Goal: Navigation & Orientation: Find specific page/section

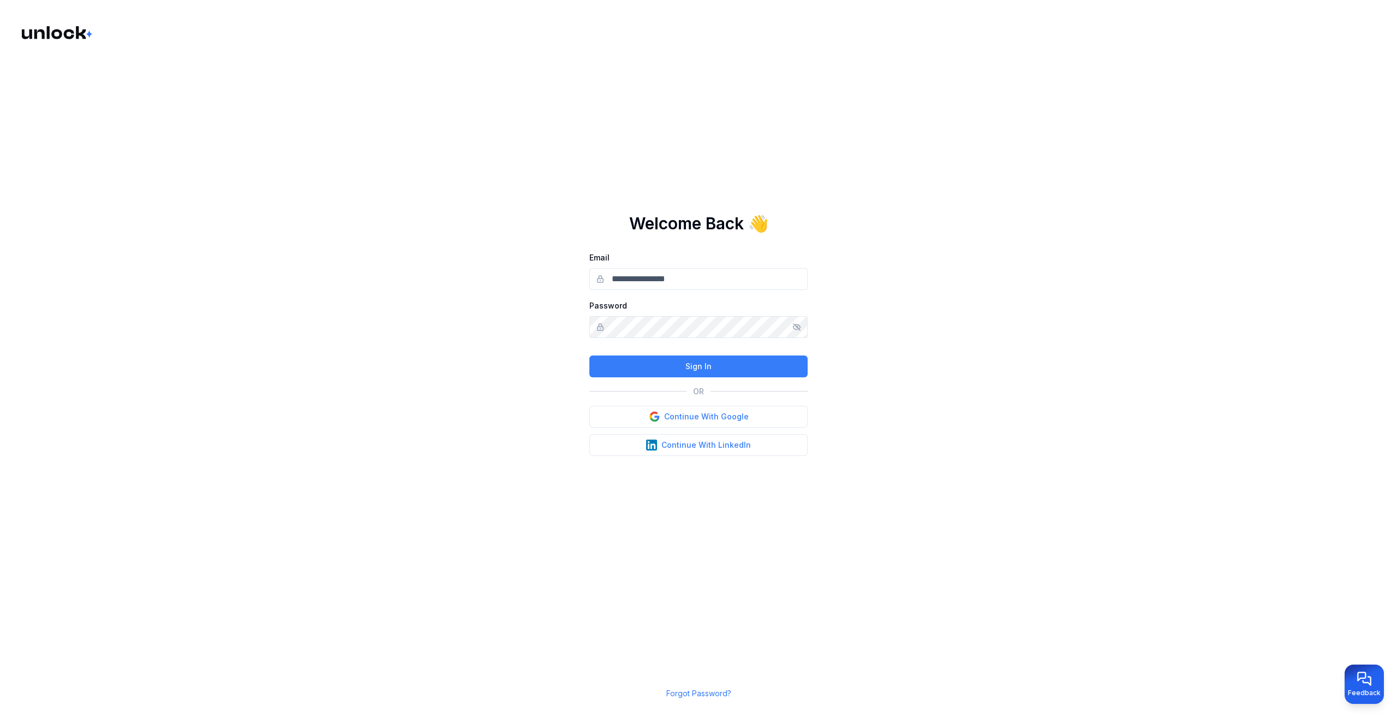
click at [701, 284] on input "Email" at bounding box center [698, 279] width 218 height 22
click at [730, 418] on button "Continue With Google" at bounding box center [698, 417] width 218 height 22
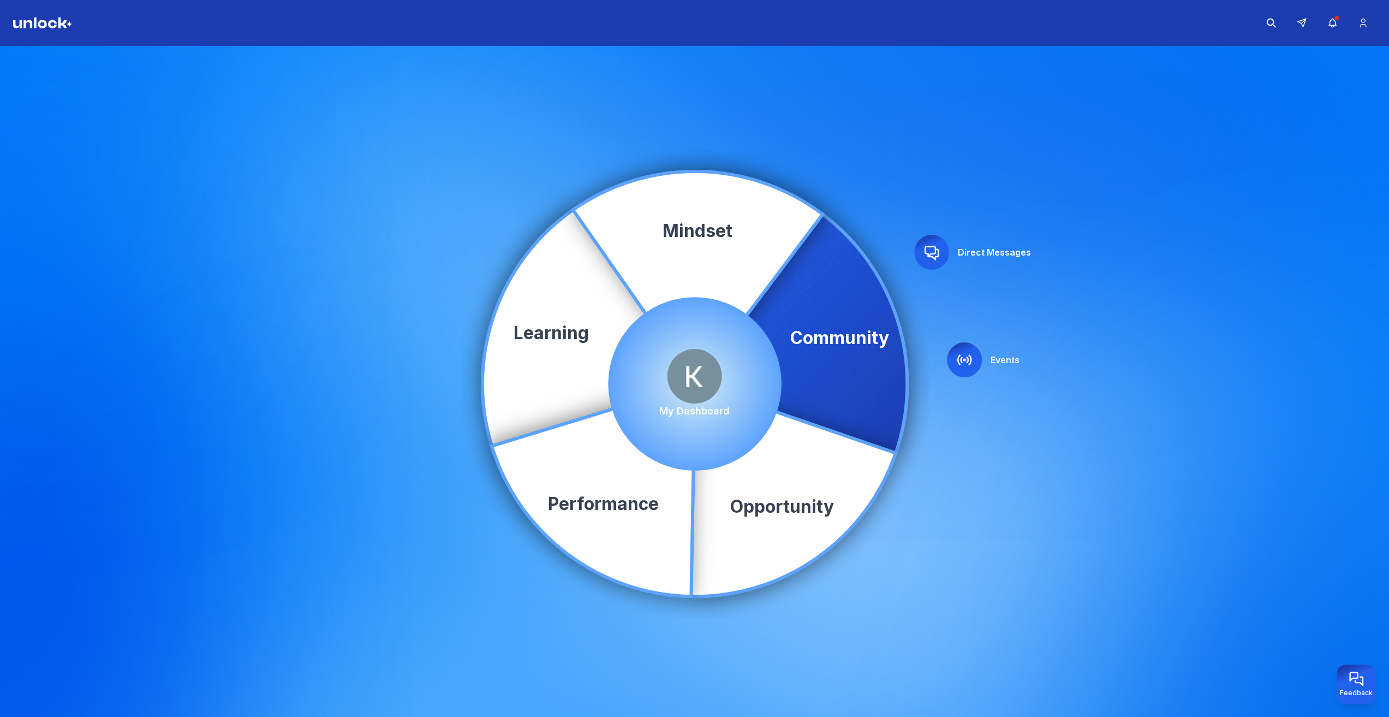
click at [696, 366] on img at bounding box center [694, 376] width 55 height 55
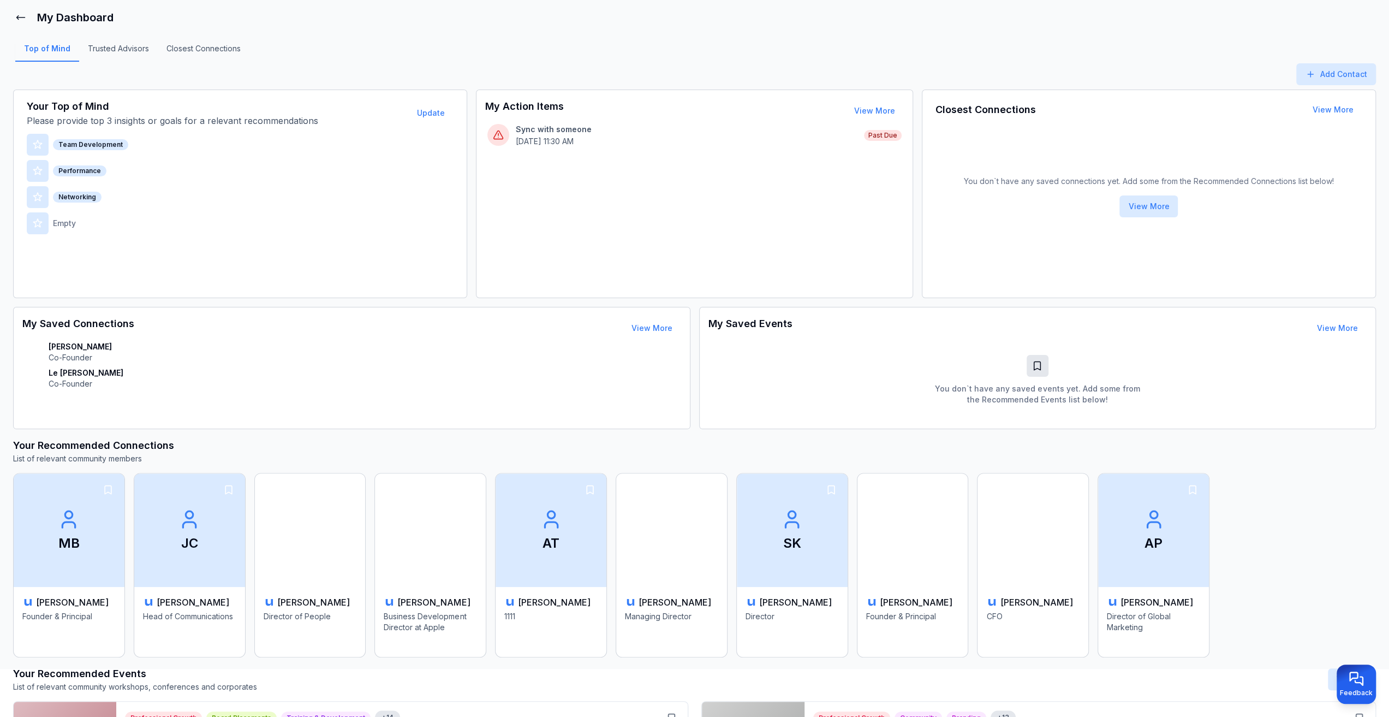
scroll to position [55, 0]
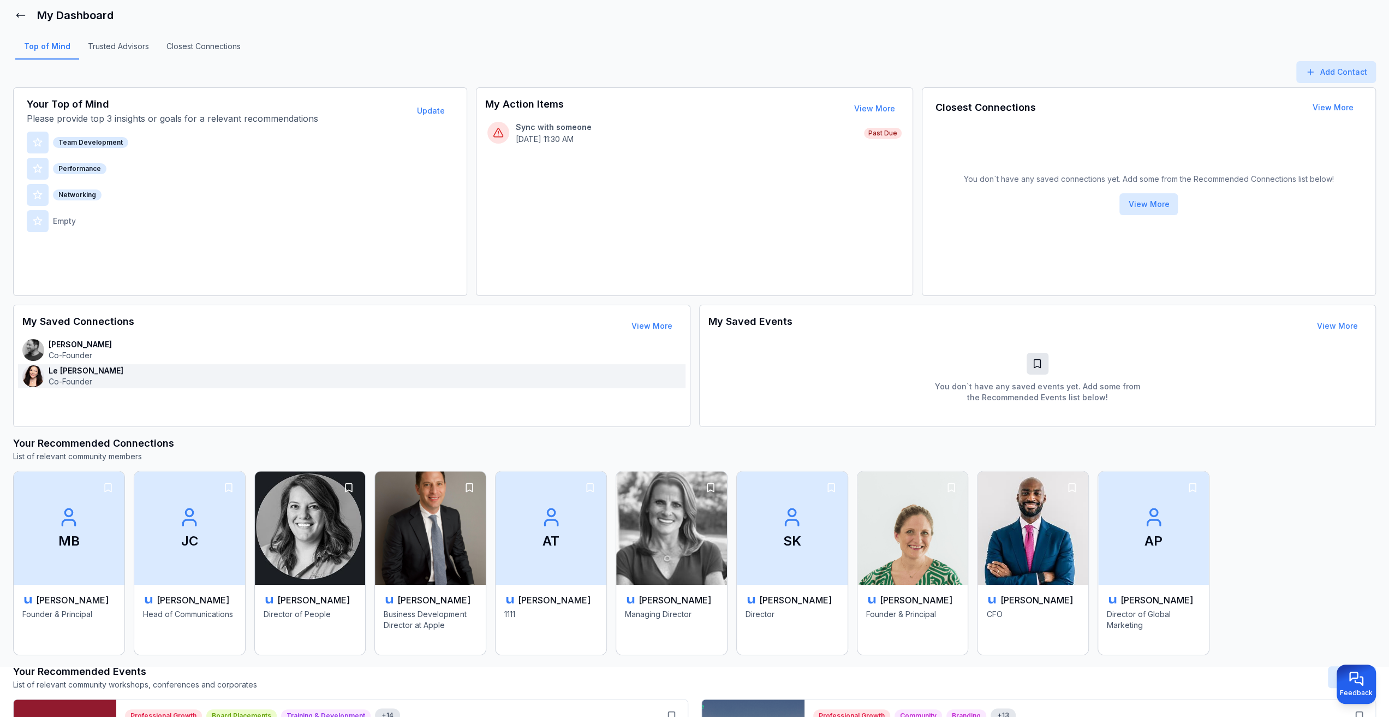
click at [61, 378] on p "Co-Founder" at bounding box center [86, 381] width 75 height 11
click at [673, 445] on h3 "Your Recommended Connections" at bounding box center [694, 443] width 1363 height 15
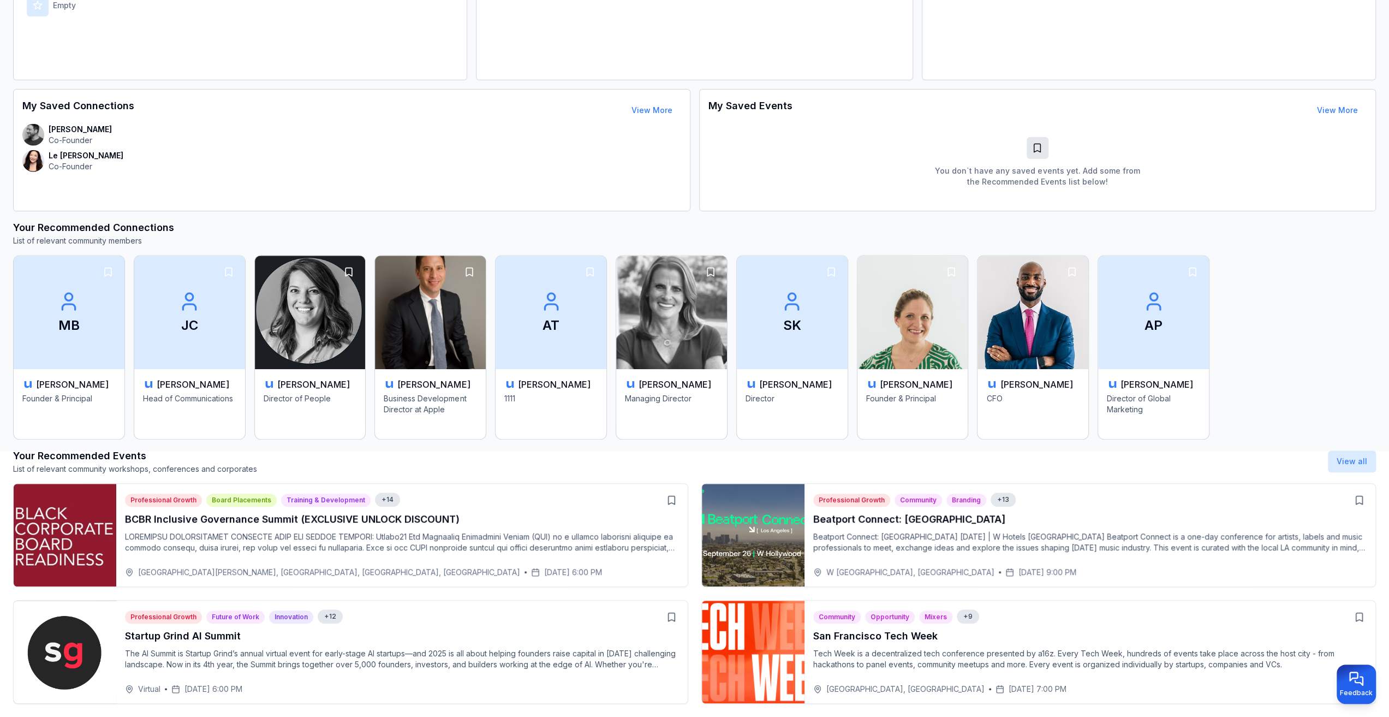
scroll to position [288, 0]
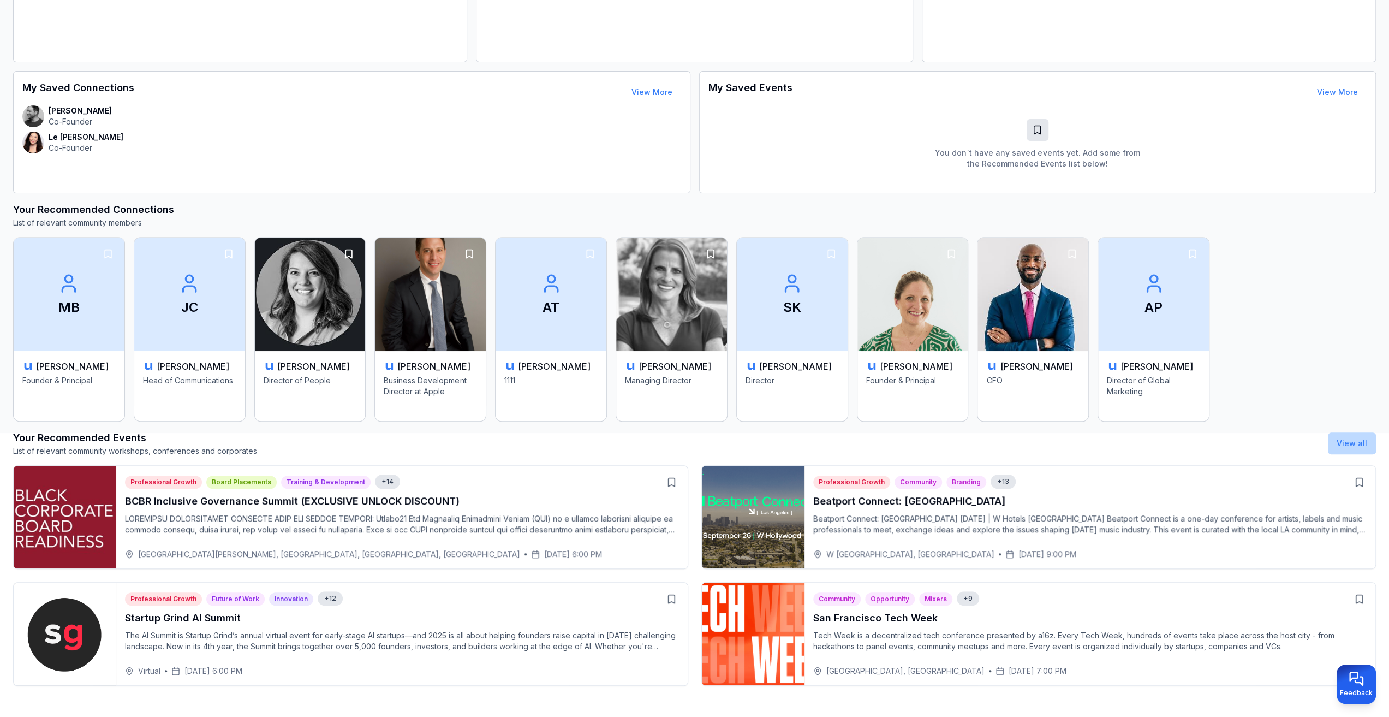
click at [1355, 441] on link "View all" at bounding box center [1352, 442] width 31 height 9
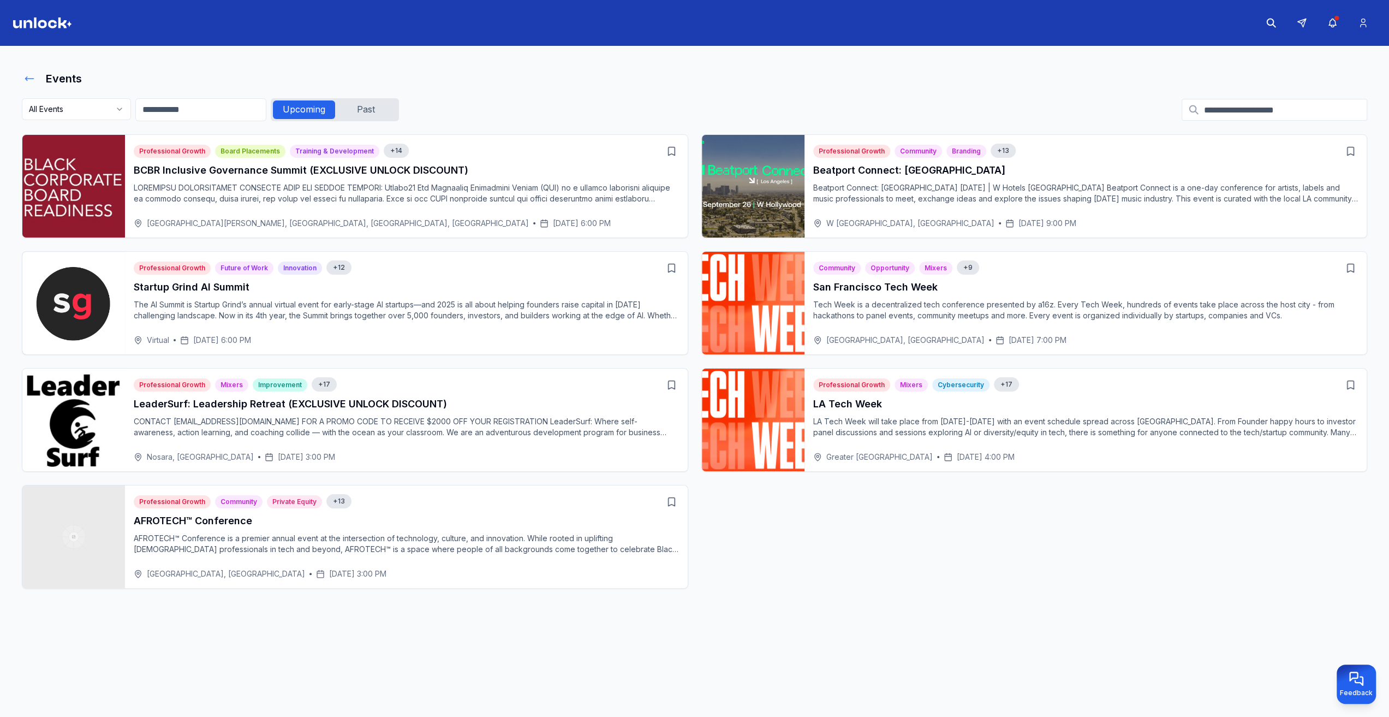
click at [32, 74] on icon at bounding box center [29, 78] width 11 height 11
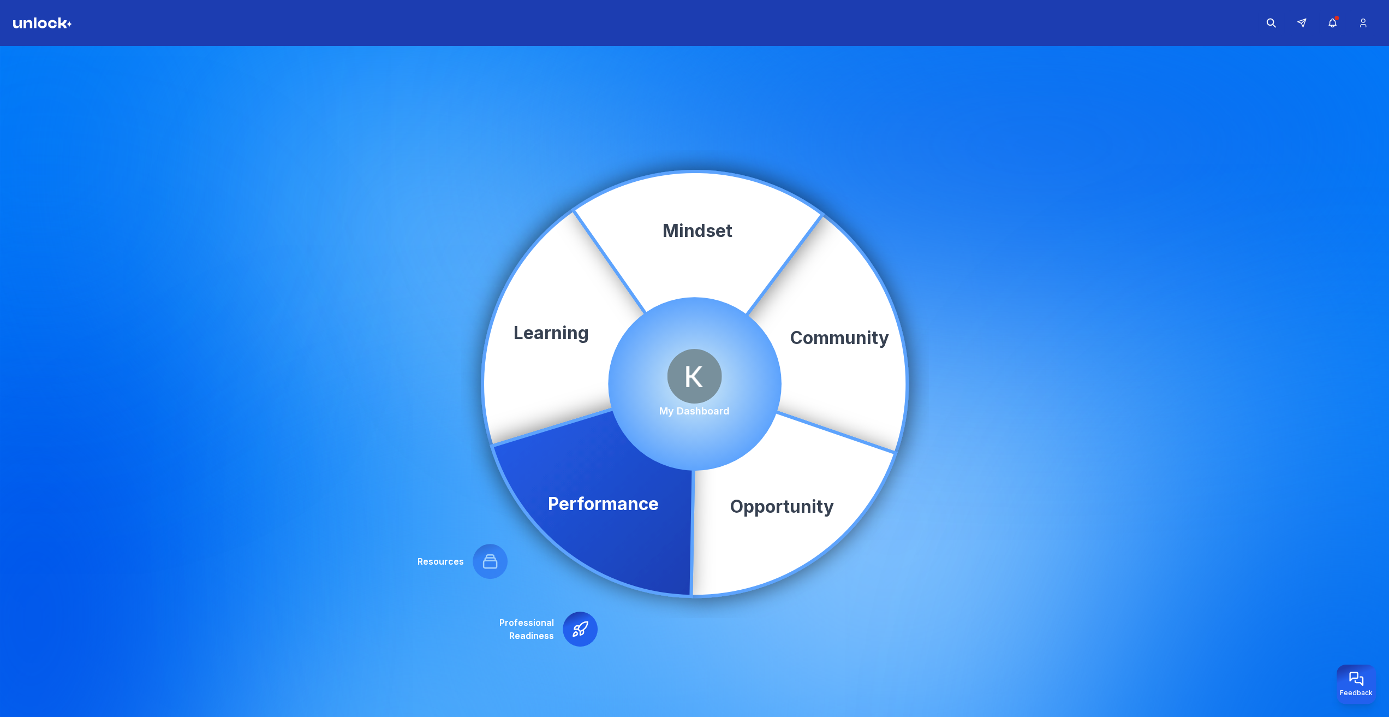
click at [630, 502] on icon at bounding box center [592, 490] width 203 height 212
click at [572, 639] on div at bounding box center [580, 628] width 35 height 35
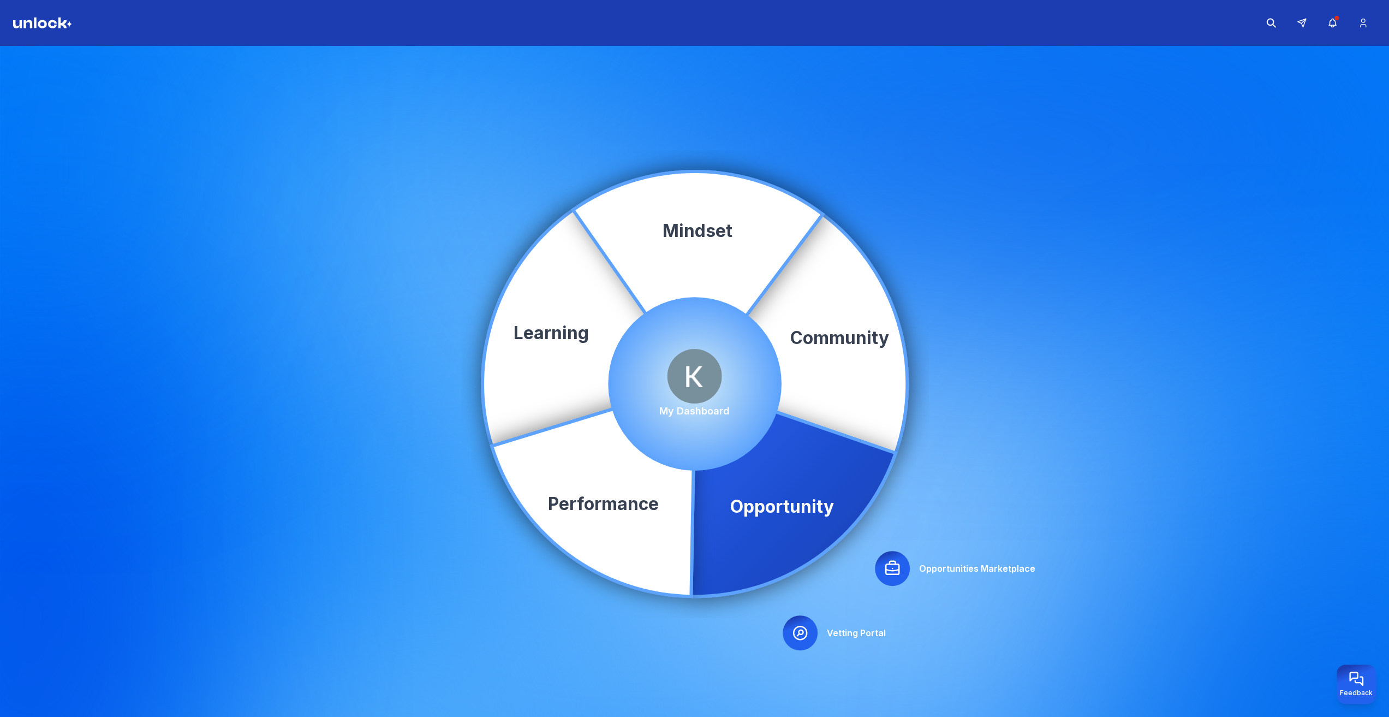
click at [897, 561] on icon at bounding box center [892, 567] width 17 height 17
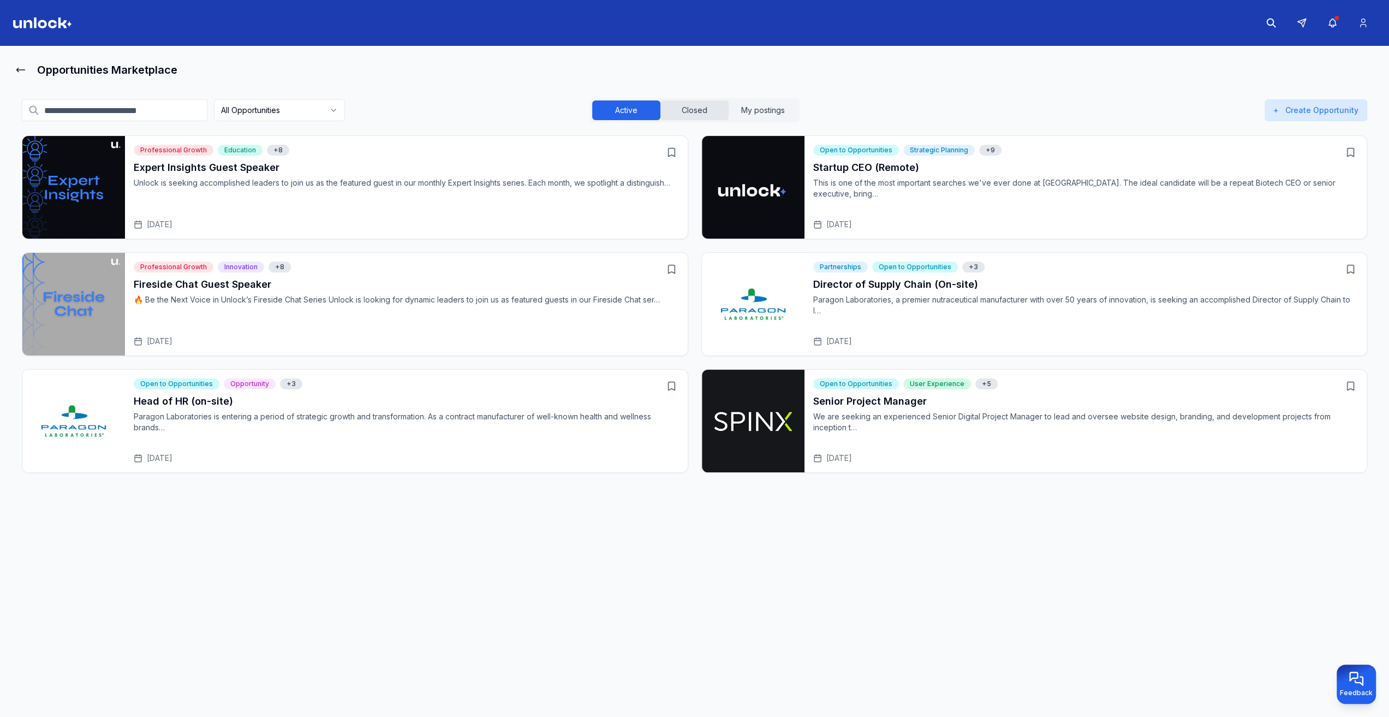
click at [684, 106] on button "Closed" at bounding box center [694, 110] width 68 height 20
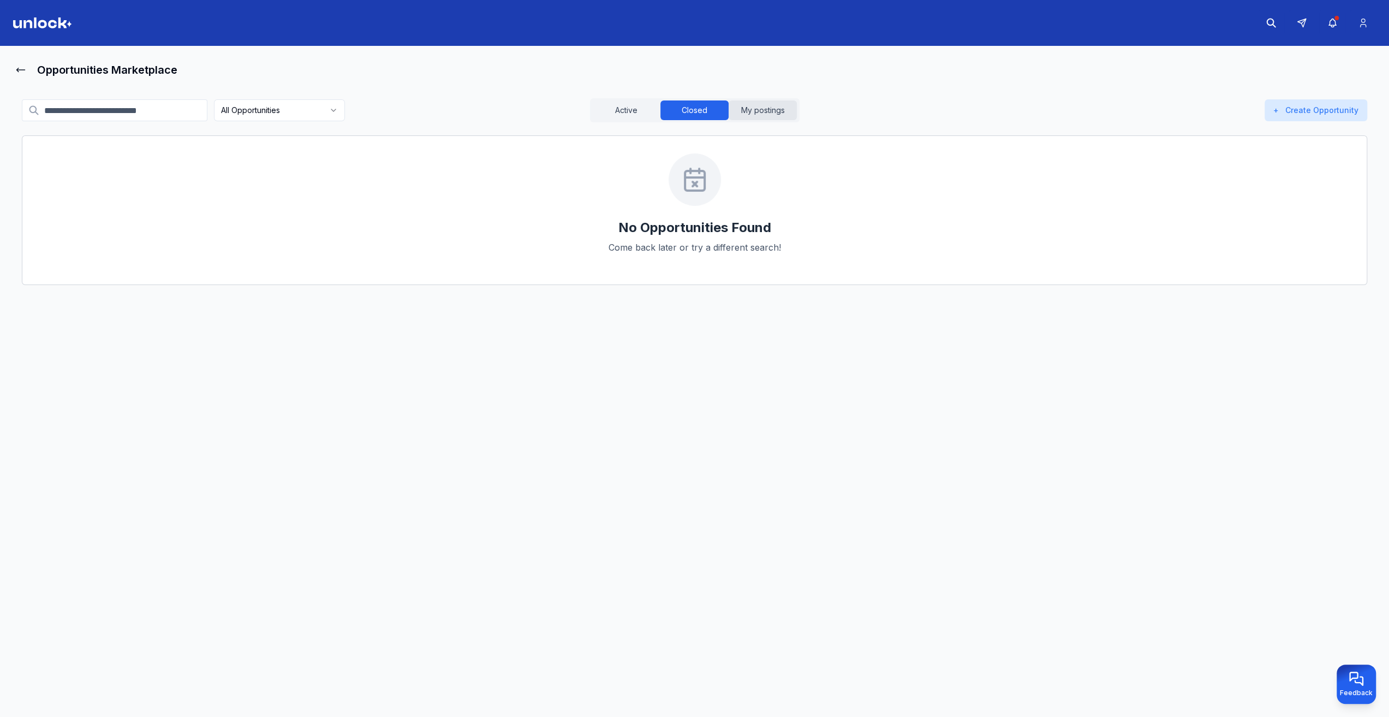
click at [760, 108] on button "My postings" at bounding box center [763, 110] width 68 height 20
click at [625, 103] on button "Active" at bounding box center [626, 110] width 68 height 20
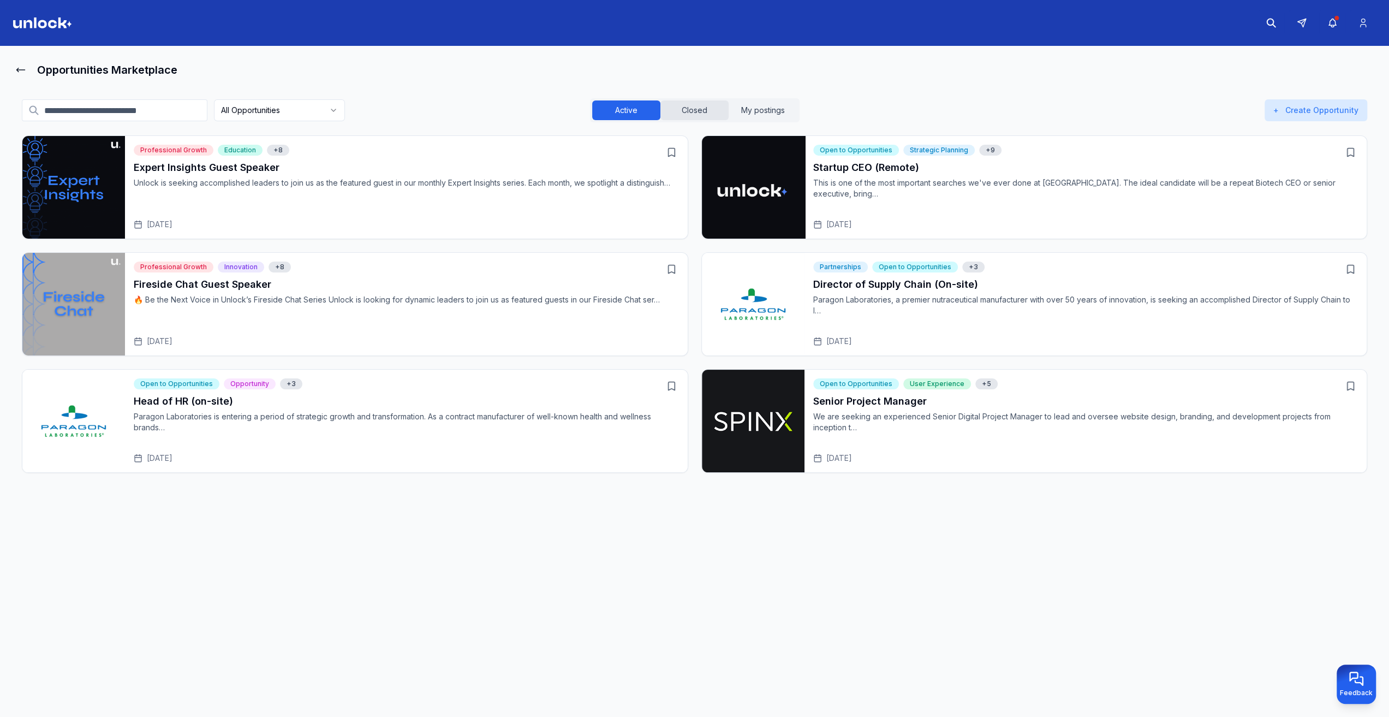
click at [692, 114] on button "Closed" at bounding box center [694, 110] width 68 height 20
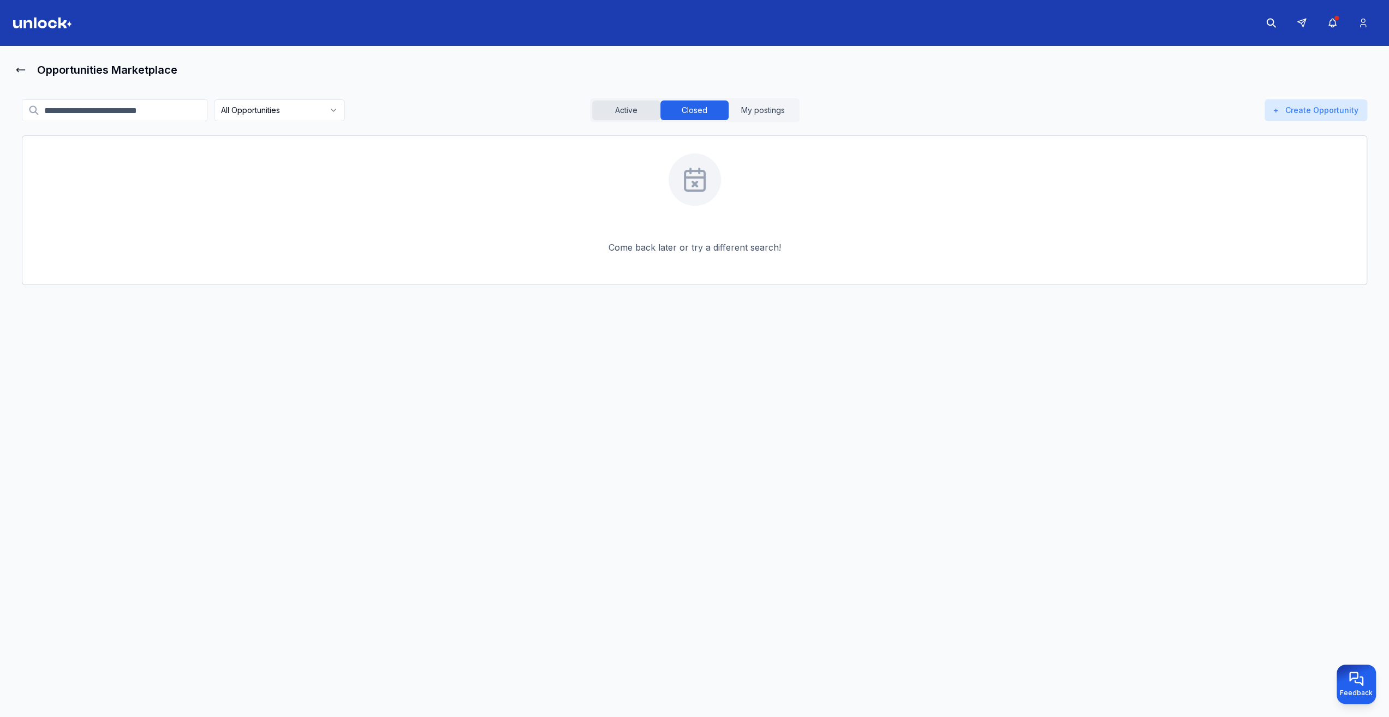
click at [627, 106] on button "Active" at bounding box center [626, 110] width 68 height 20
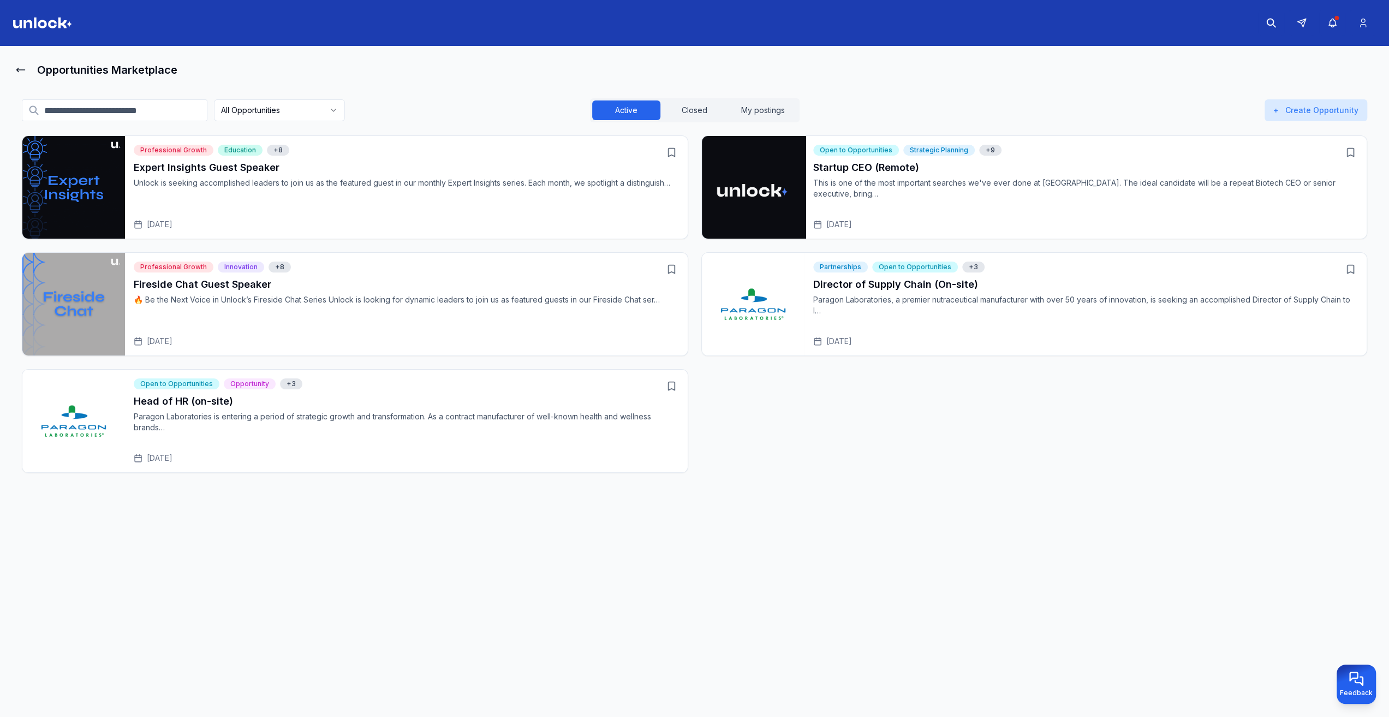
click at [758, 165] on img "Open Startup CEO (Remote)" at bounding box center [753, 187] width 106 height 106
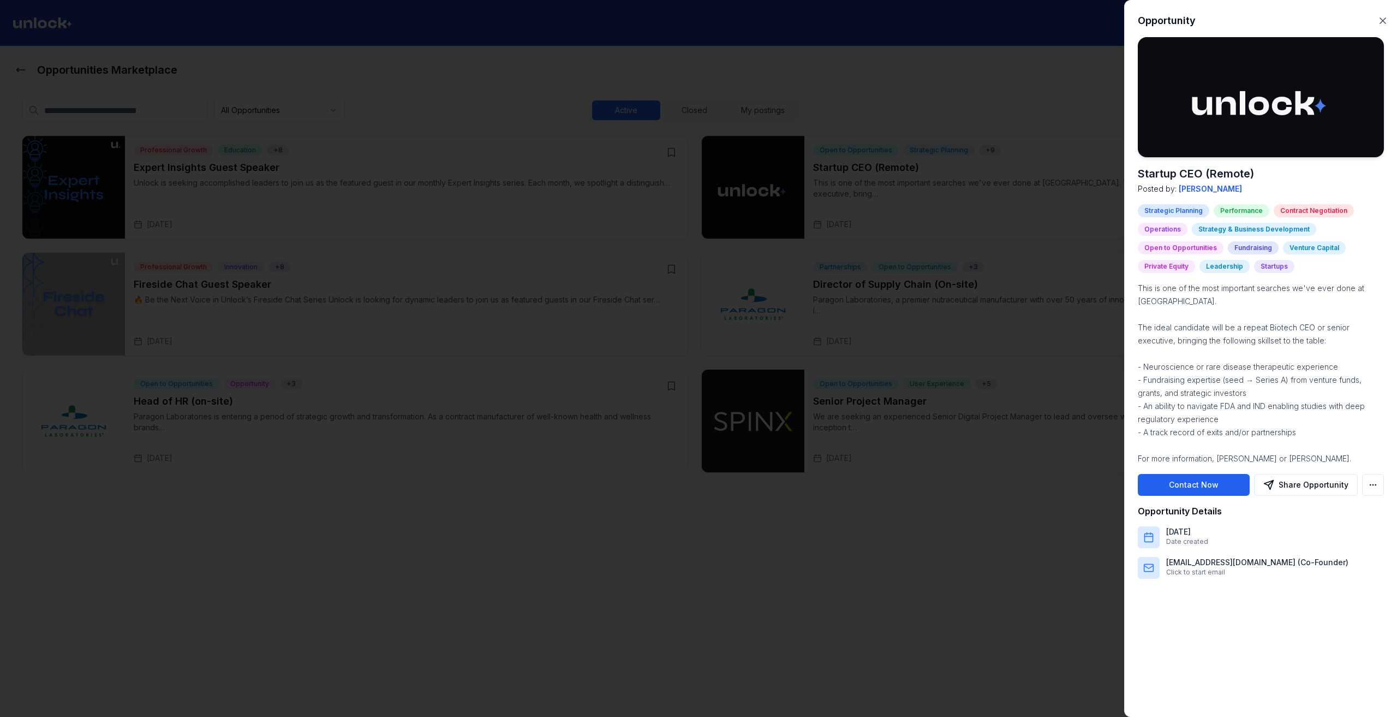
click at [1199, 489] on button "Contact Now" at bounding box center [1194, 485] width 112 height 22
click at [1315, 481] on button "Share Opportunity" at bounding box center [1306, 485] width 104 height 22
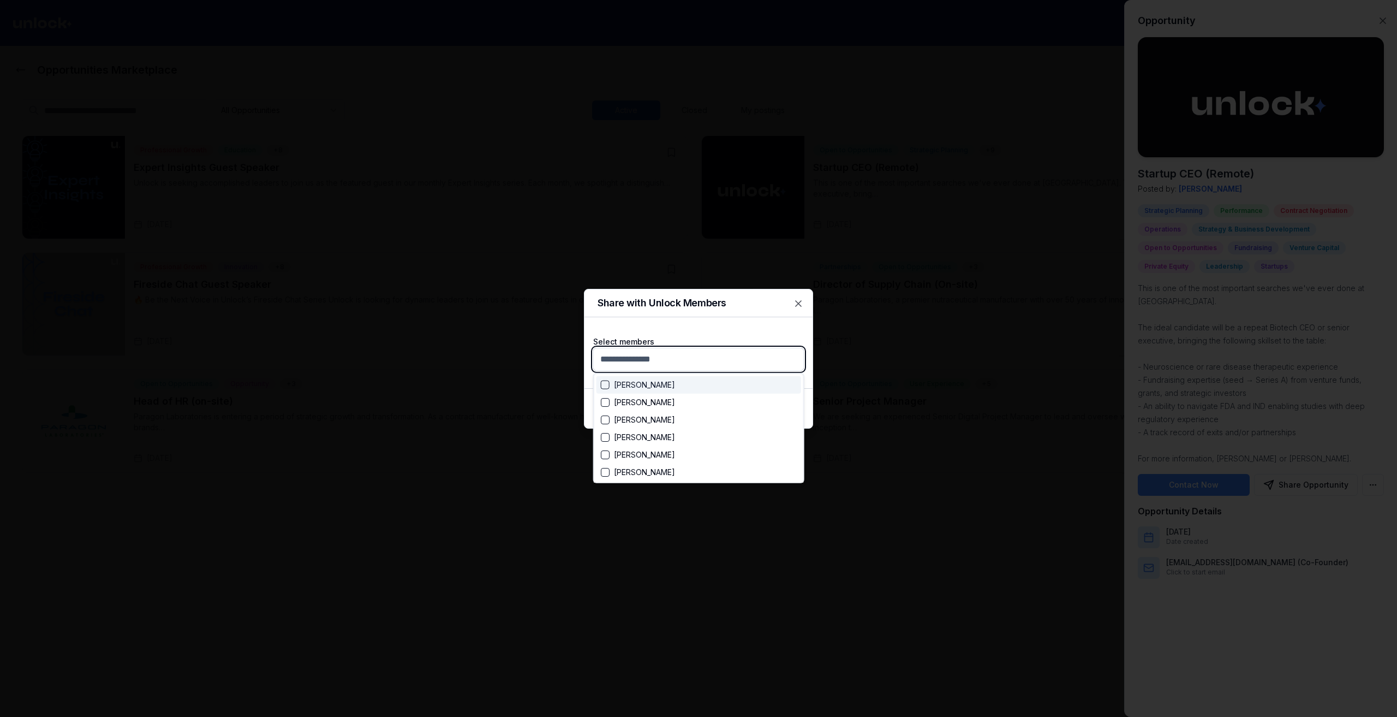
click at [763, 361] on body "Opportunities Marketplace All Opportunities Active Closed My postings + Create …" at bounding box center [694, 358] width 1389 height 717
click at [796, 300] on body "Opportunities Marketplace All Opportunities Active Closed My postings + Create …" at bounding box center [694, 358] width 1389 height 717
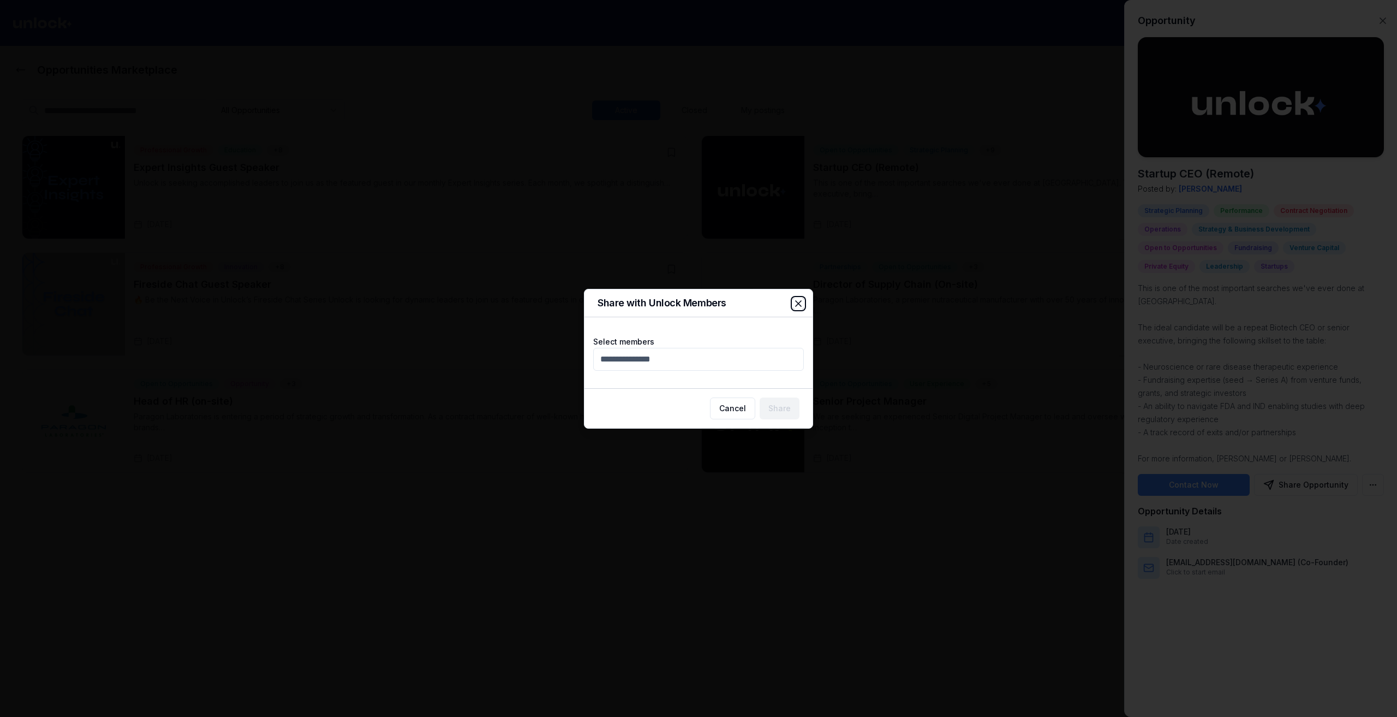
click at [800, 301] on icon "button" at bounding box center [798, 303] width 11 height 11
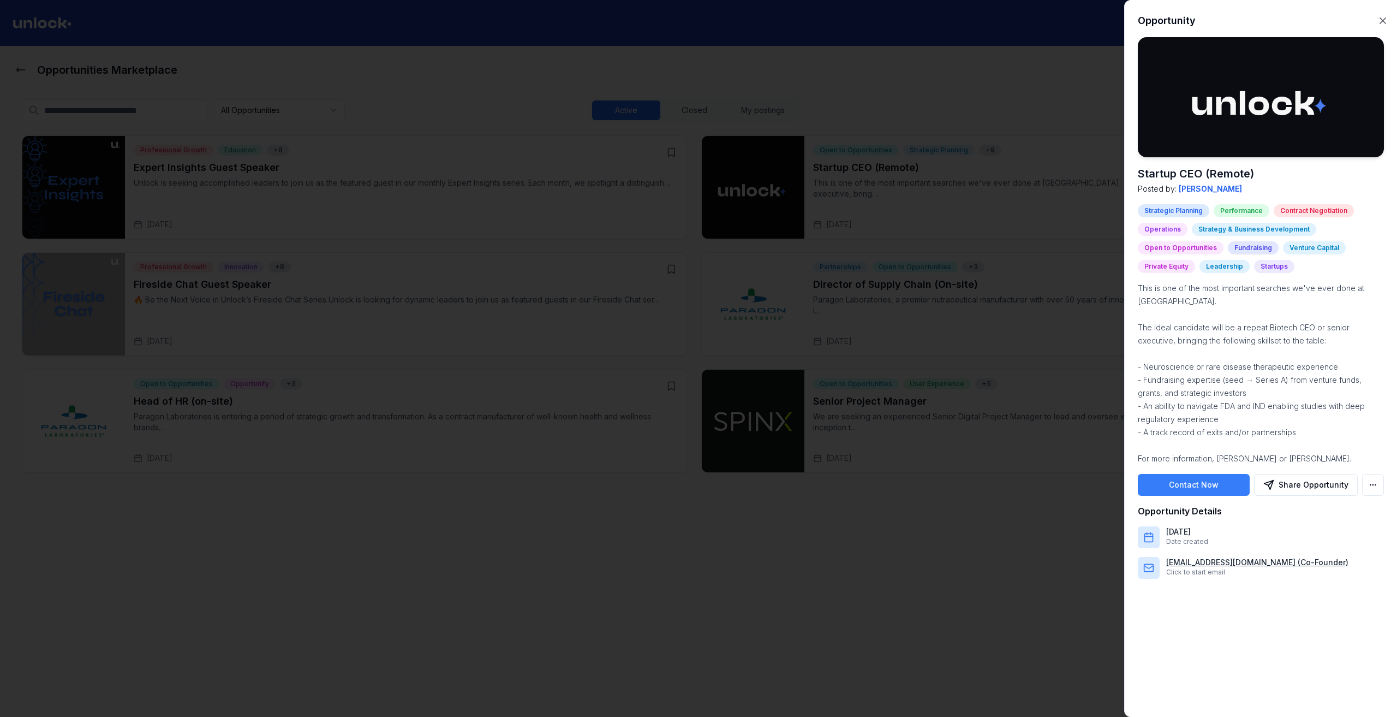
click at [1249, 562] on p "[EMAIL_ADDRESS][DOMAIN_NAME] (Co-Founder)" at bounding box center [1257, 562] width 182 height 11
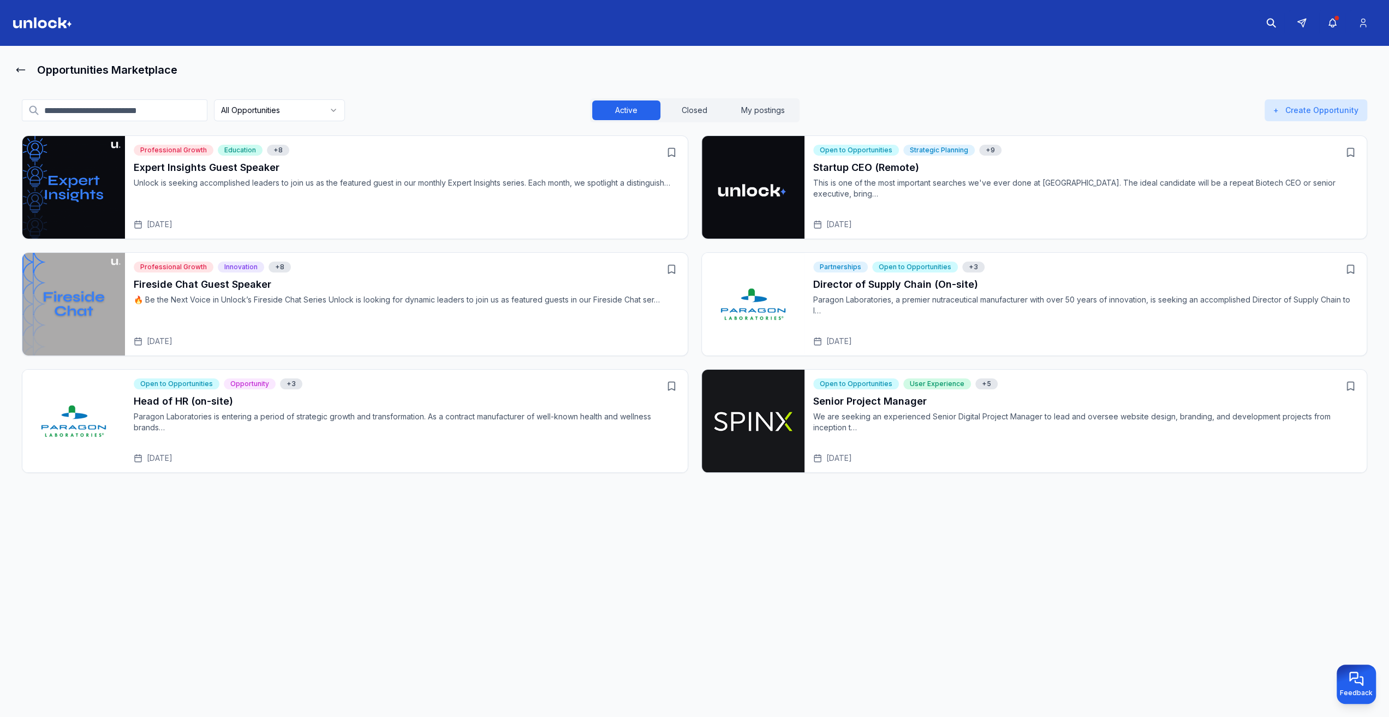
click at [441, 391] on div "Open to Opportunities Opportunity + 3 Head of HR (on-site) Paragon Laboratories…" at bounding box center [406, 420] width 563 height 103
click at [302, 291] on h3 "Fireside Chat Guest Speaker" at bounding box center [406, 284] width 545 height 15
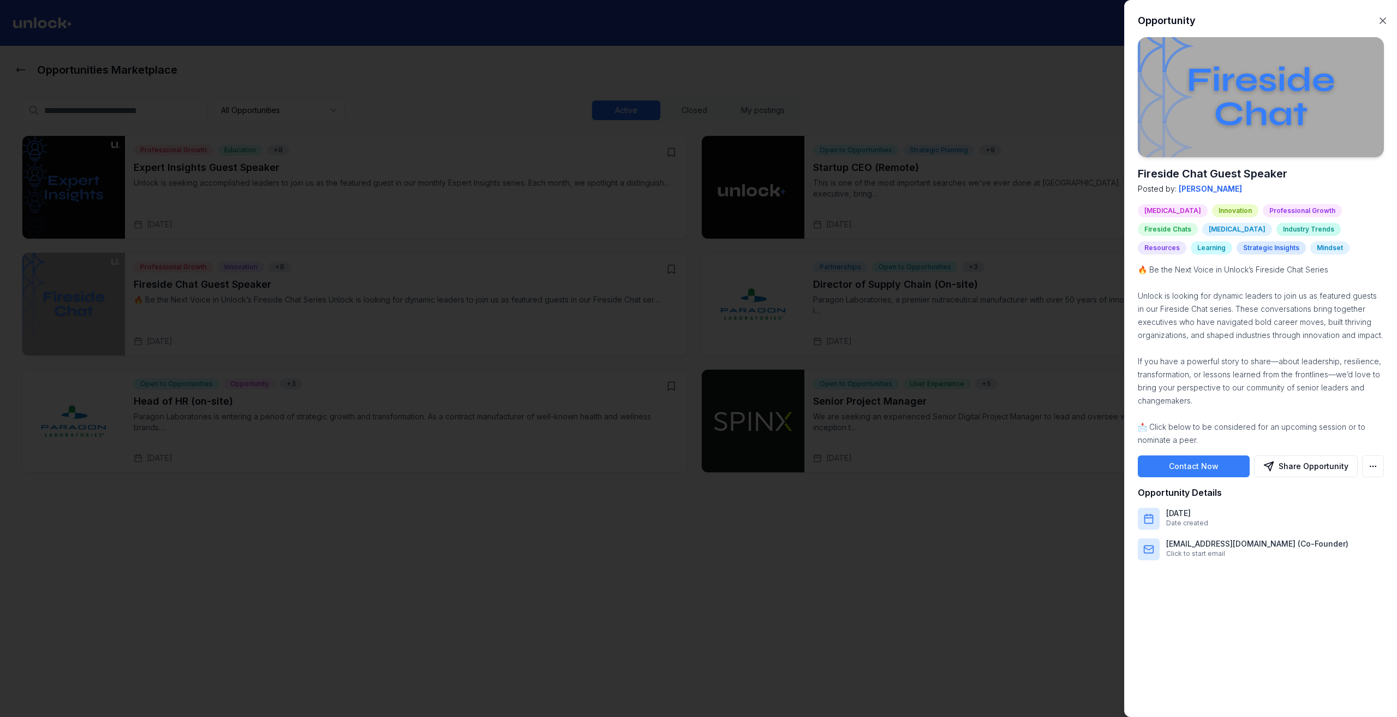
click at [397, 475] on div at bounding box center [698, 358] width 1397 height 717
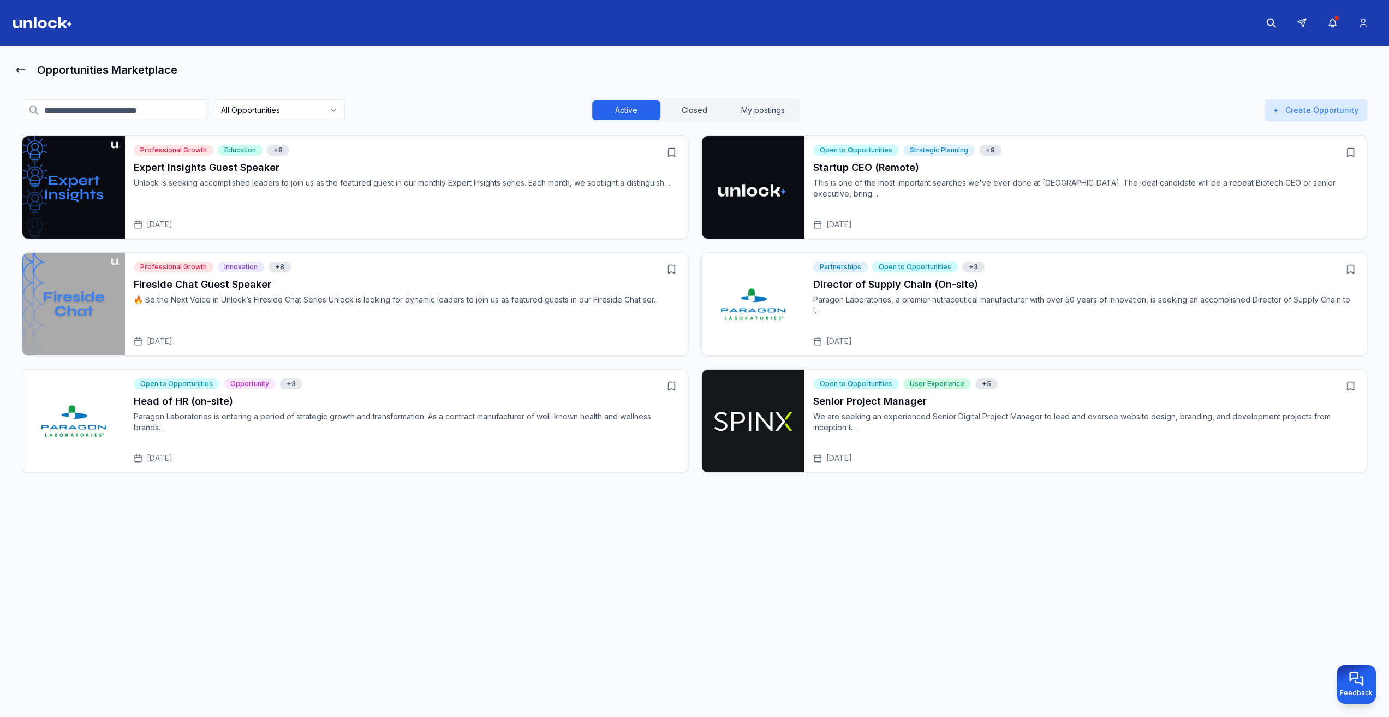
click at [354, 205] on div "Expert Insights Guest Speaker [PERSON_NAME] is seeking accomplished leaders to …" at bounding box center [406, 195] width 545 height 70
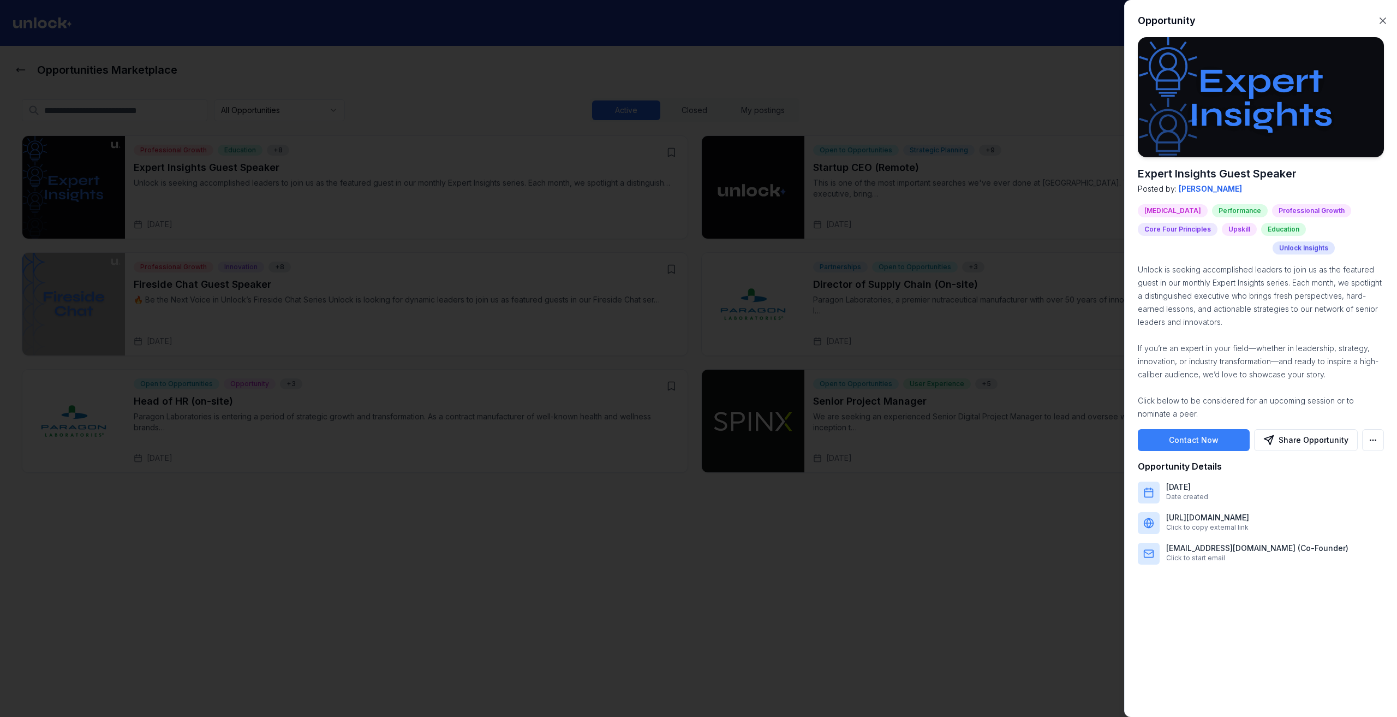
click at [557, 500] on div at bounding box center [698, 358] width 1397 height 717
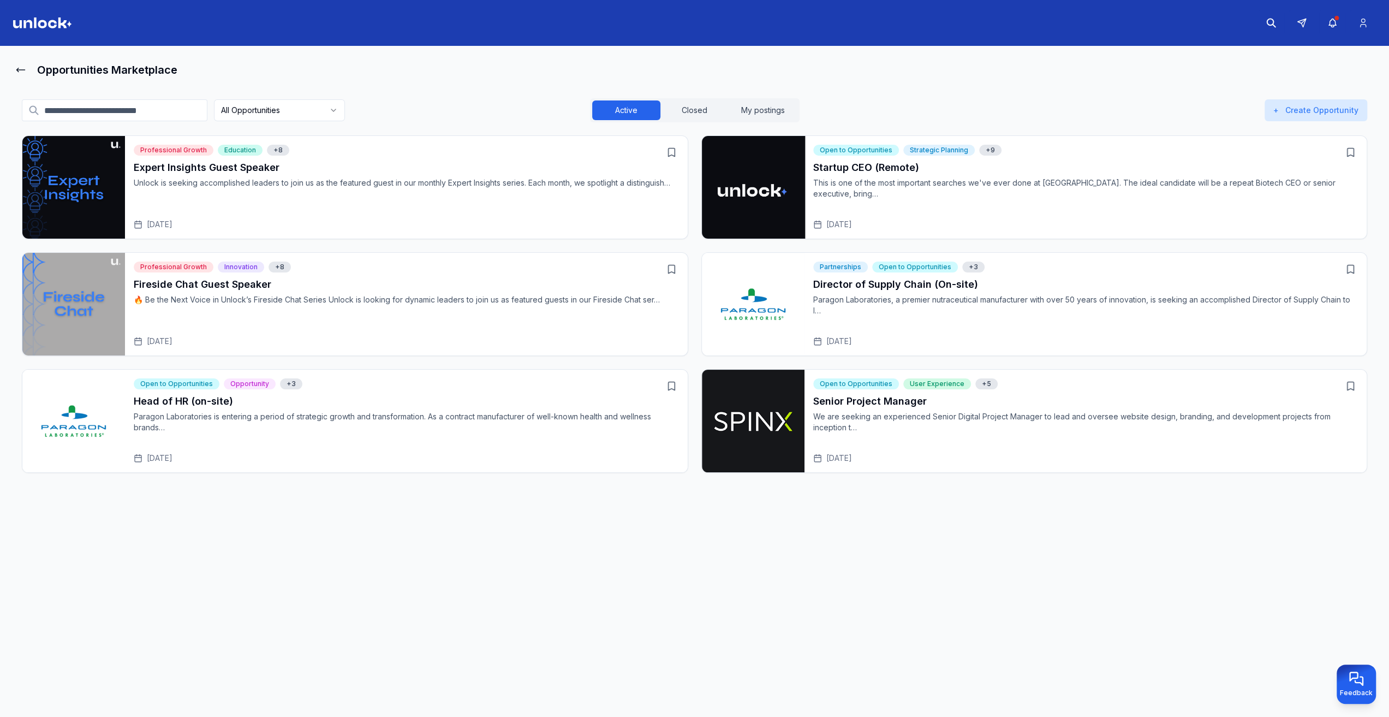
click at [809, 171] on div "Open to Opportunities Strategic Planning + 9 Startup CEO (Remote) This is one o…" at bounding box center [1085, 187] width 563 height 103
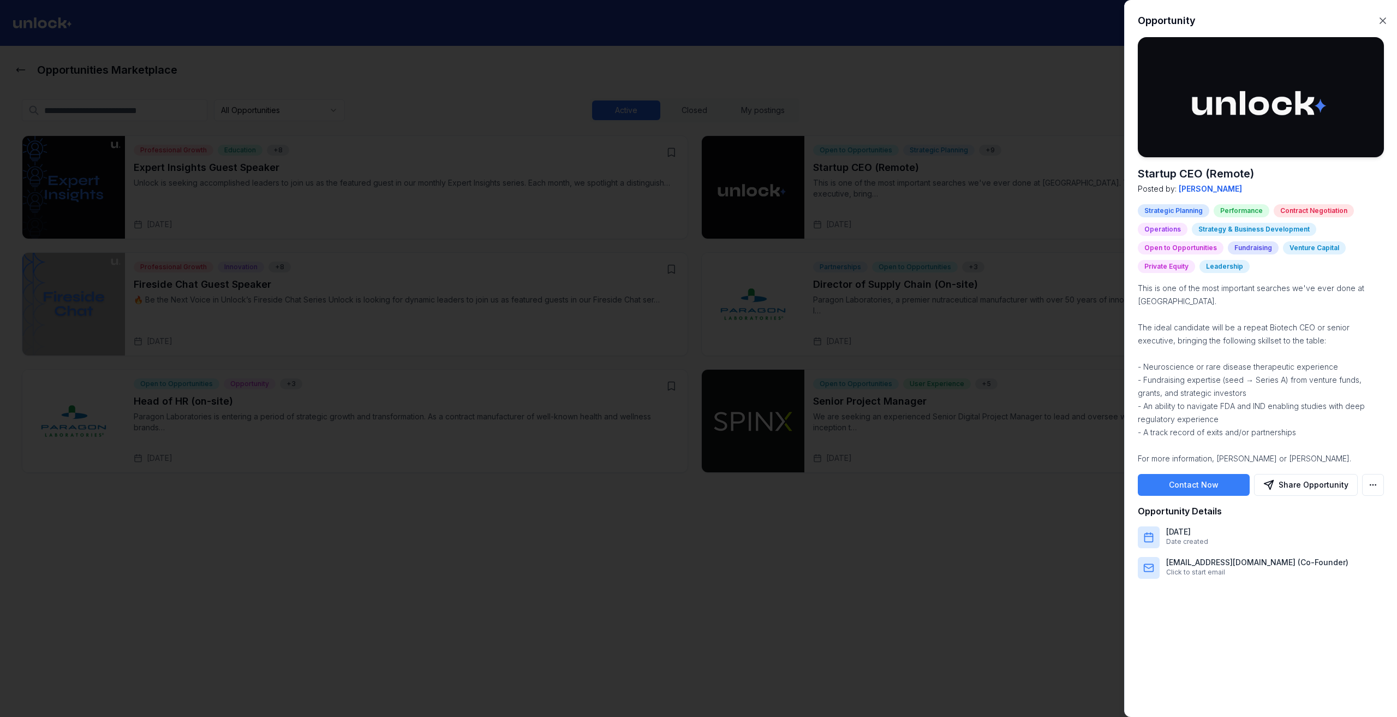
drag, startPoint x: 777, startPoint y: 525, endPoint x: 801, endPoint y: 433, distance: 95.5
click at [777, 524] on div at bounding box center [698, 358] width 1397 height 717
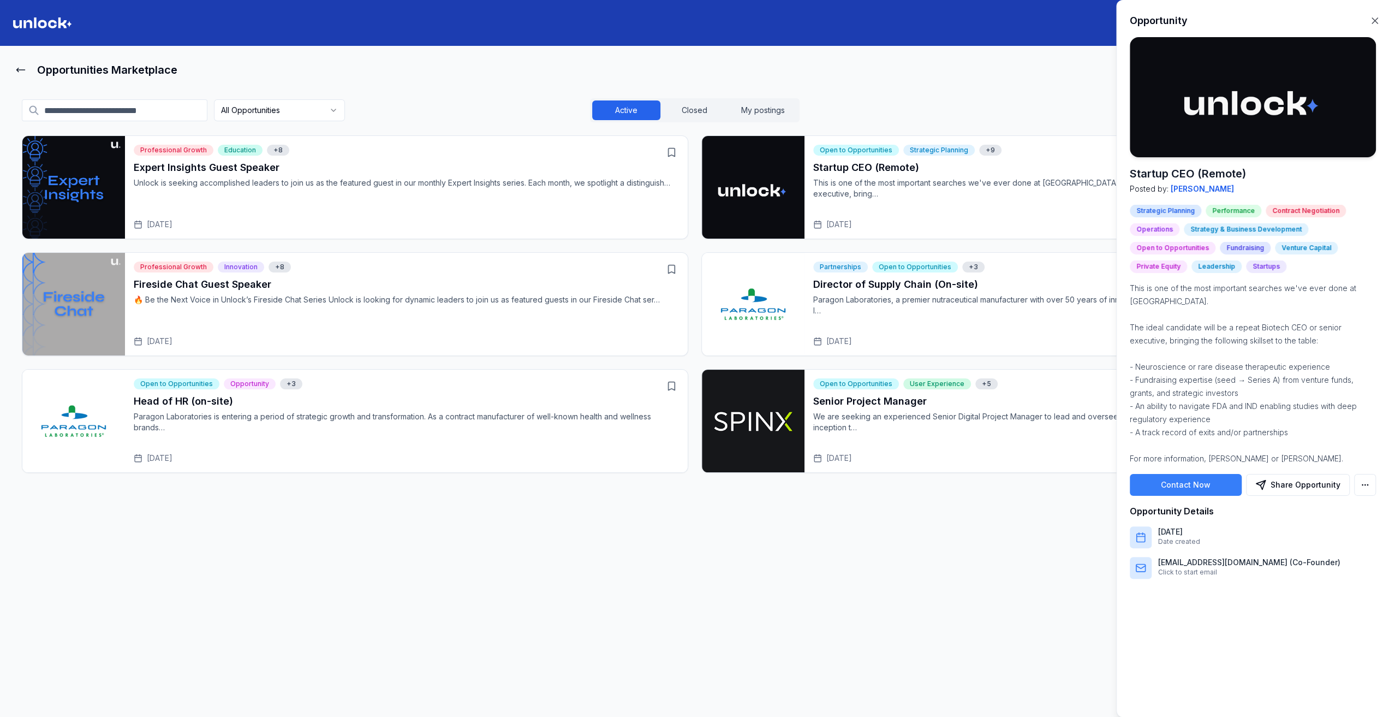
click at [806, 406] on html "Opportunities Marketplace All Opportunities Active Closed My postings + Create …" at bounding box center [694, 358] width 1389 height 717
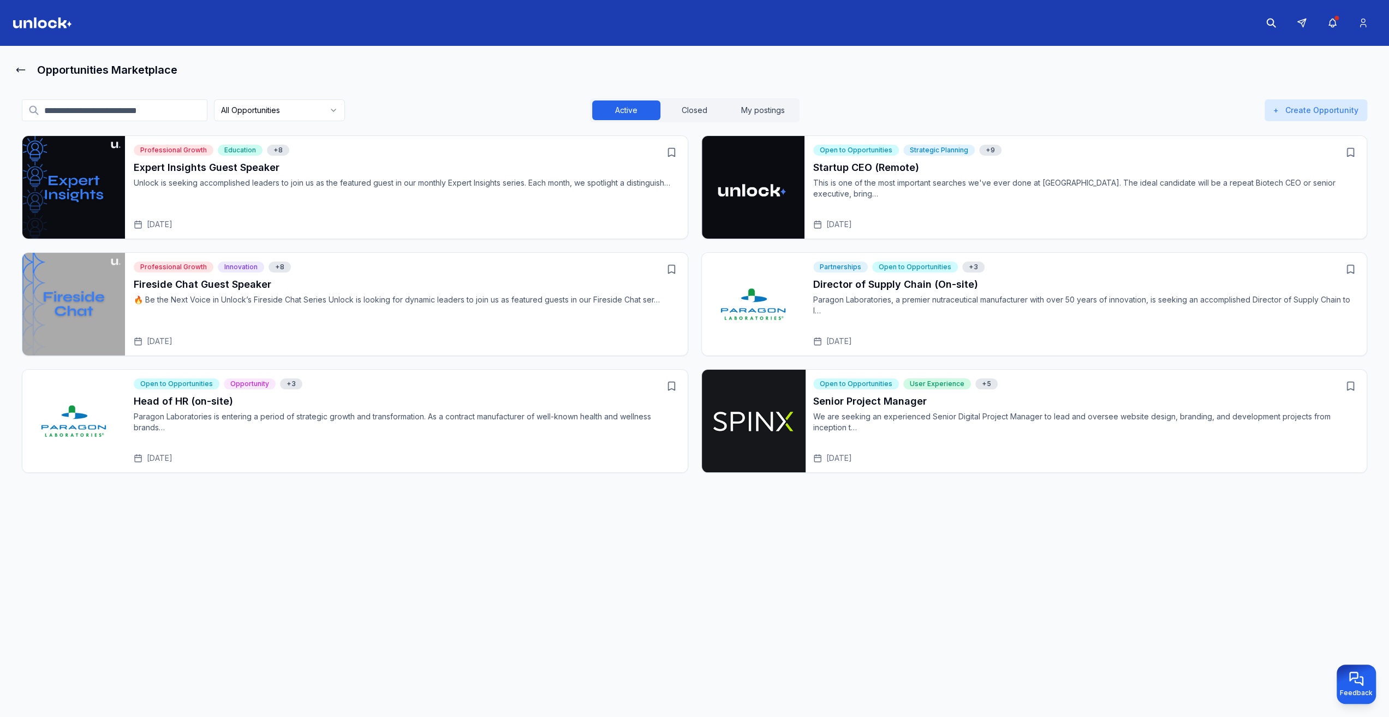
click at [800, 408] on img "Open Senior Project Manager" at bounding box center [752, 420] width 105 height 105
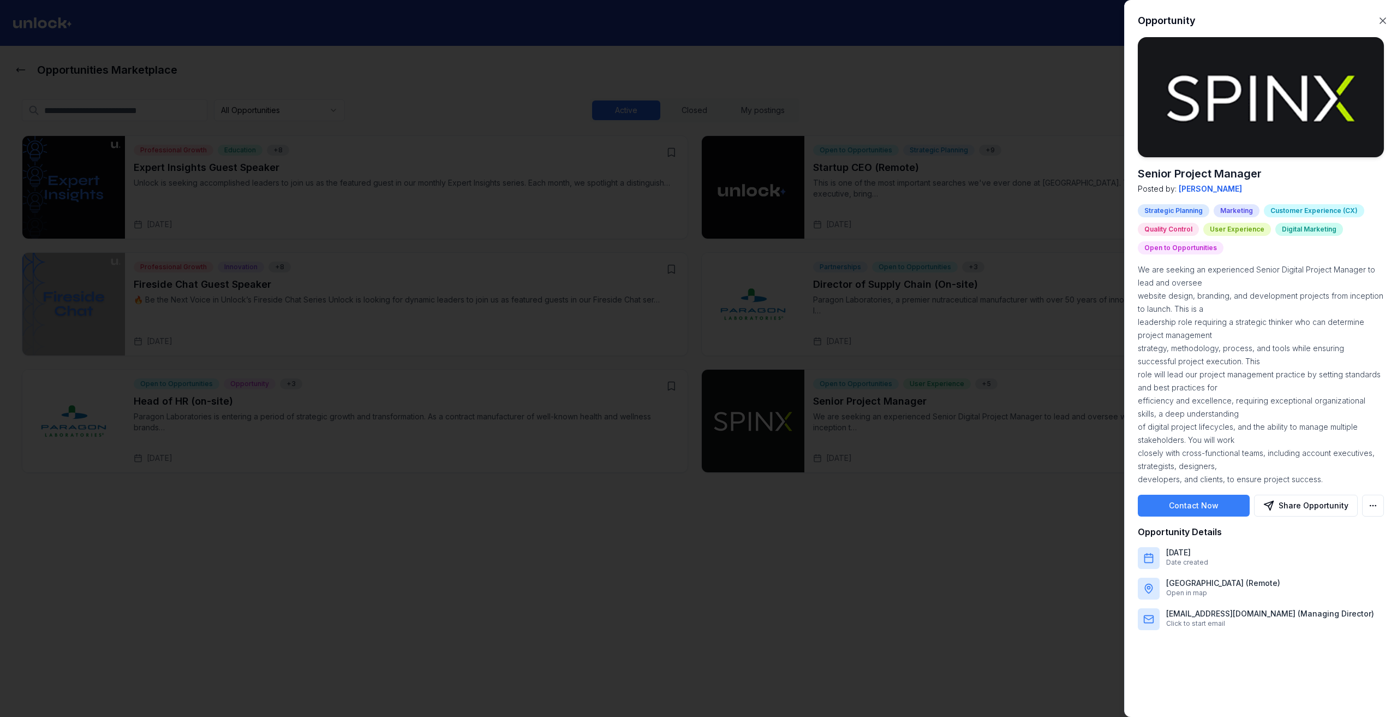
click at [777, 573] on div at bounding box center [698, 358] width 1397 height 717
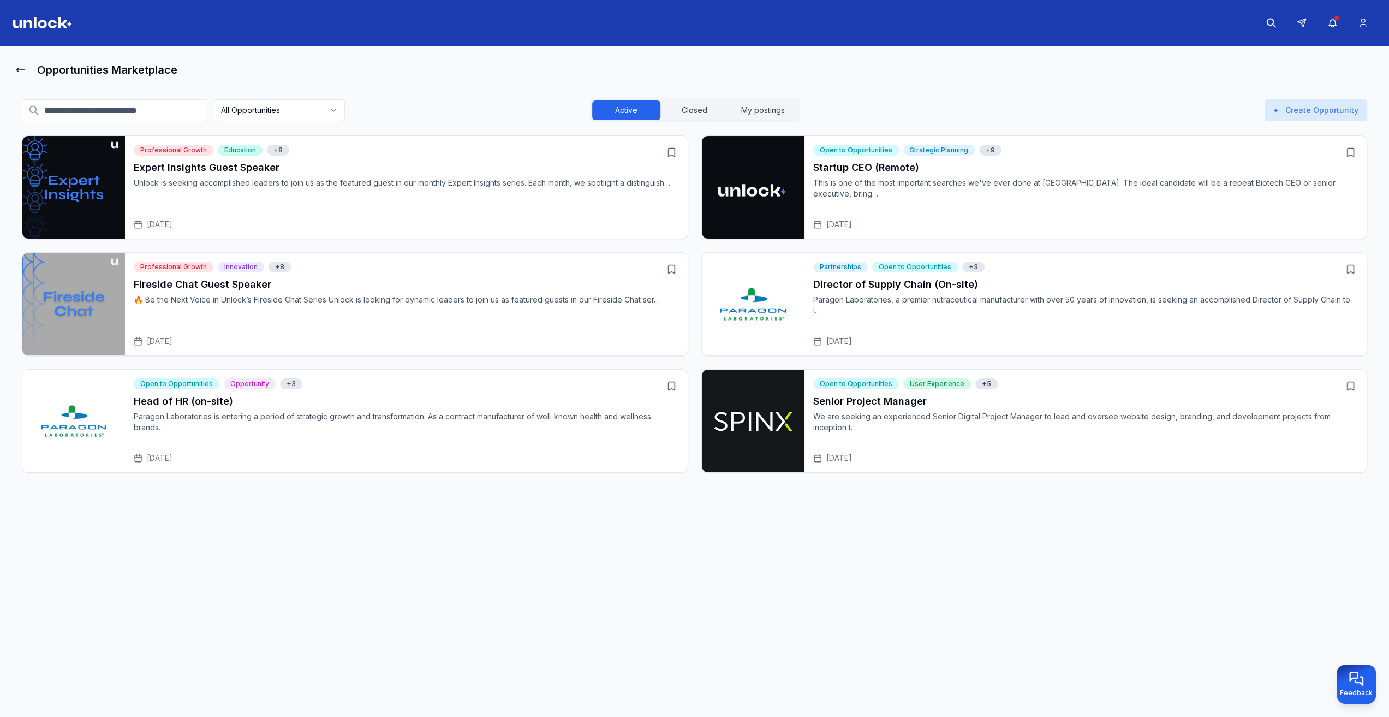
click at [745, 329] on img "Open Director of Supply Chain (On-site)" at bounding box center [753, 304] width 106 height 106
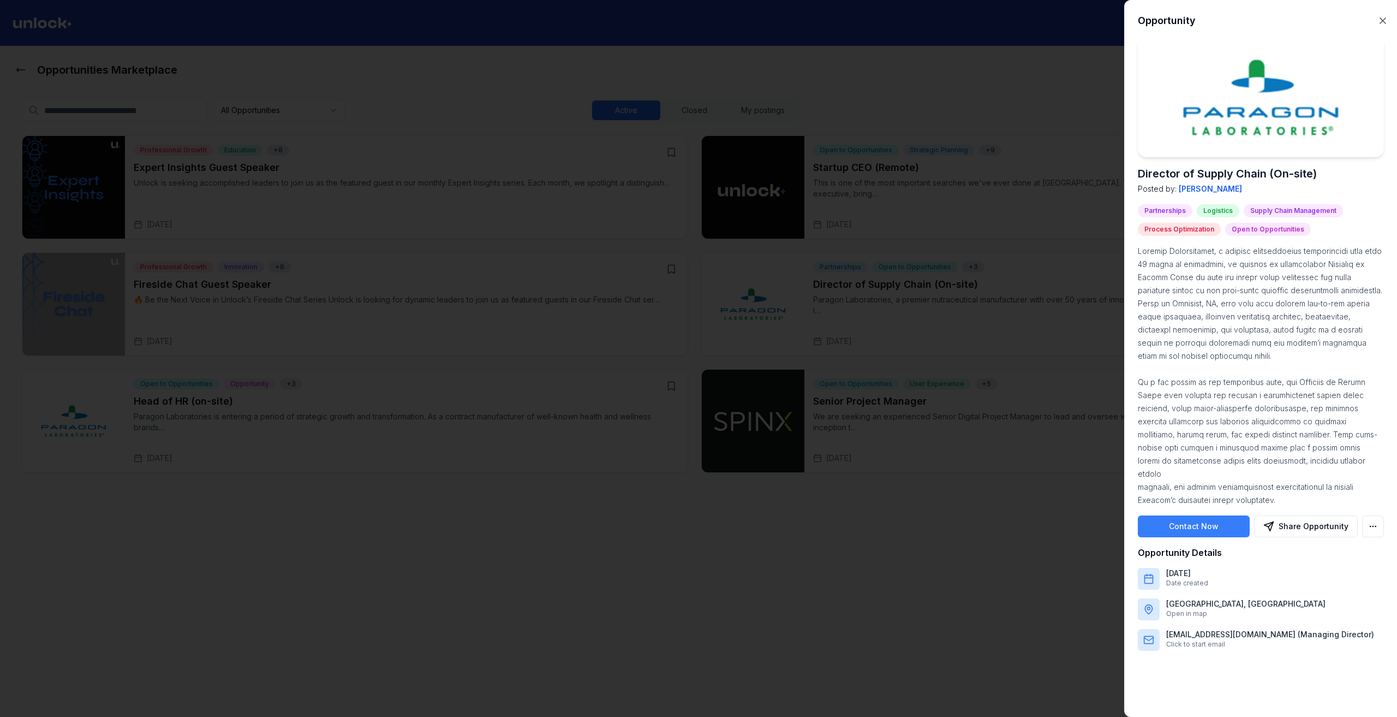
click at [752, 550] on div at bounding box center [698, 358] width 1397 height 717
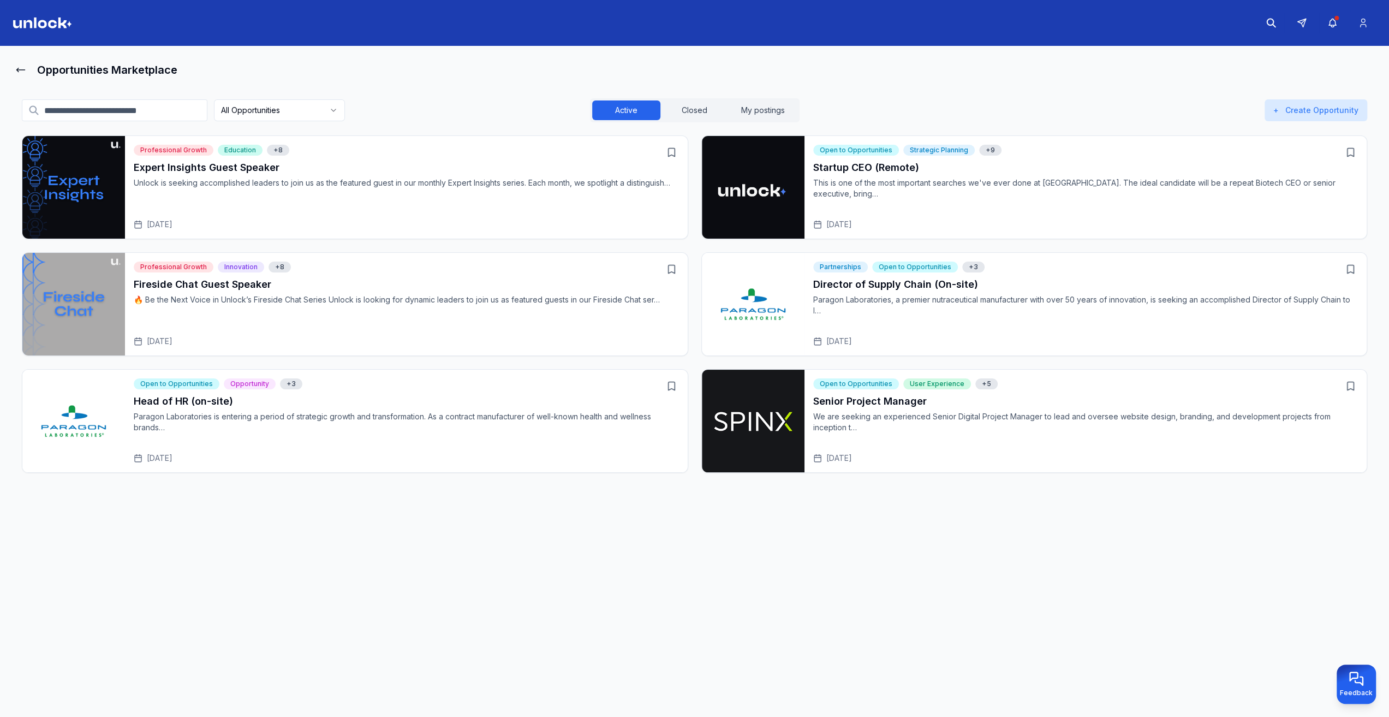
click at [28, 69] on div "Opportunities Marketplace" at bounding box center [694, 70] width 1363 height 22
click at [26, 69] on button at bounding box center [20, 70] width 15 height 22
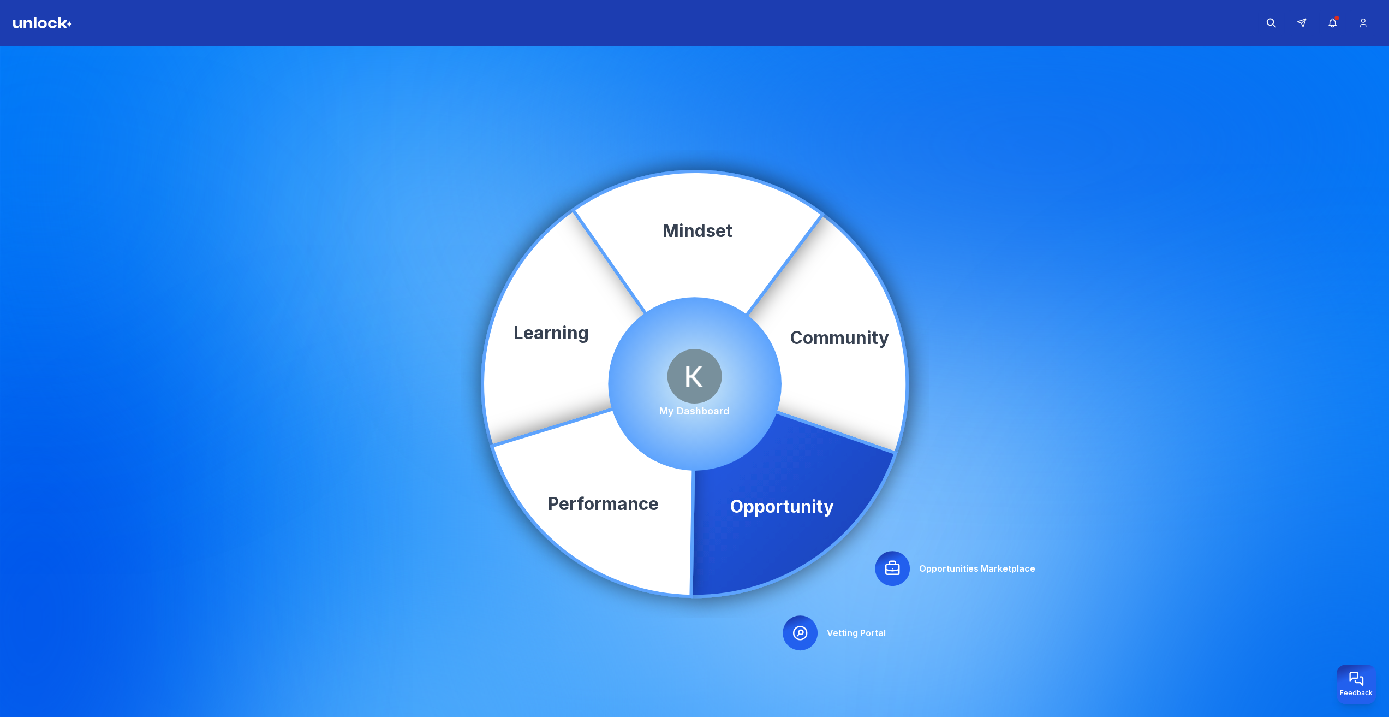
click at [798, 635] on icon at bounding box center [800, 632] width 13 height 13
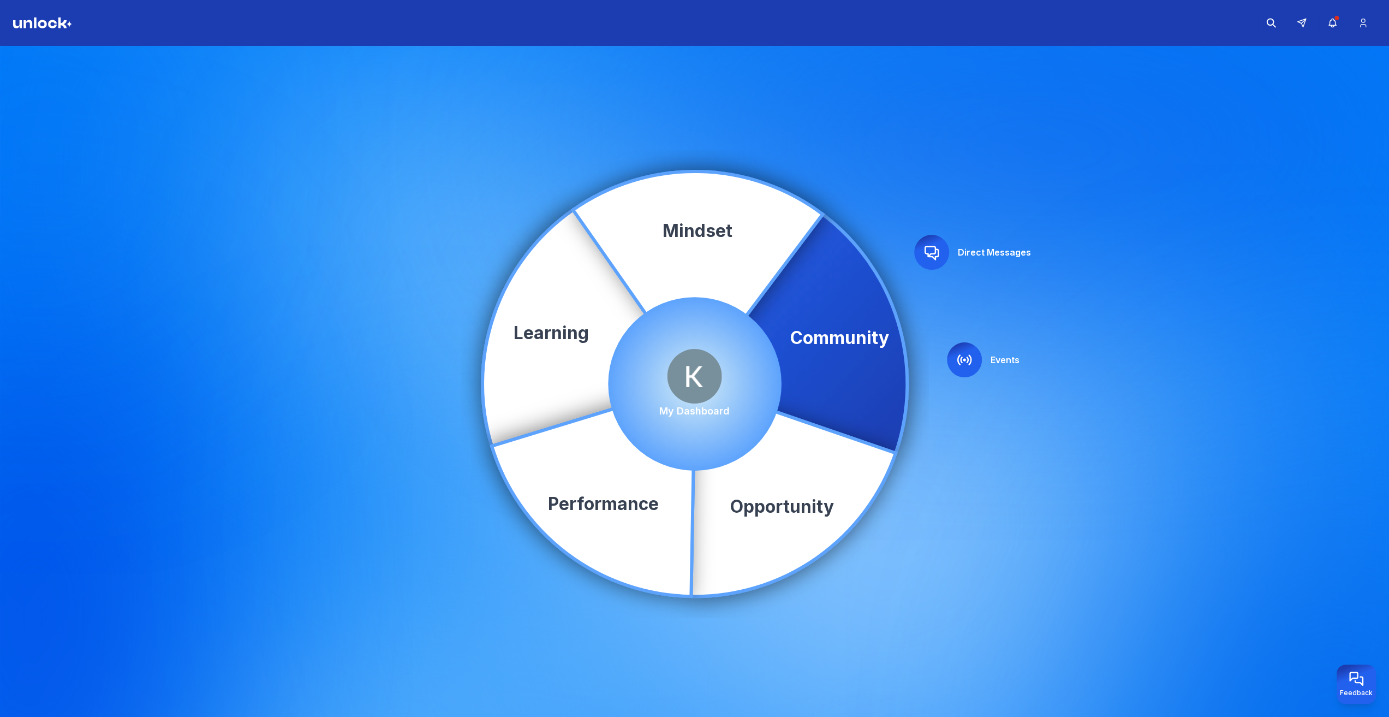
click at [964, 361] on icon at bounding box center [964, 359] width 17 height 17
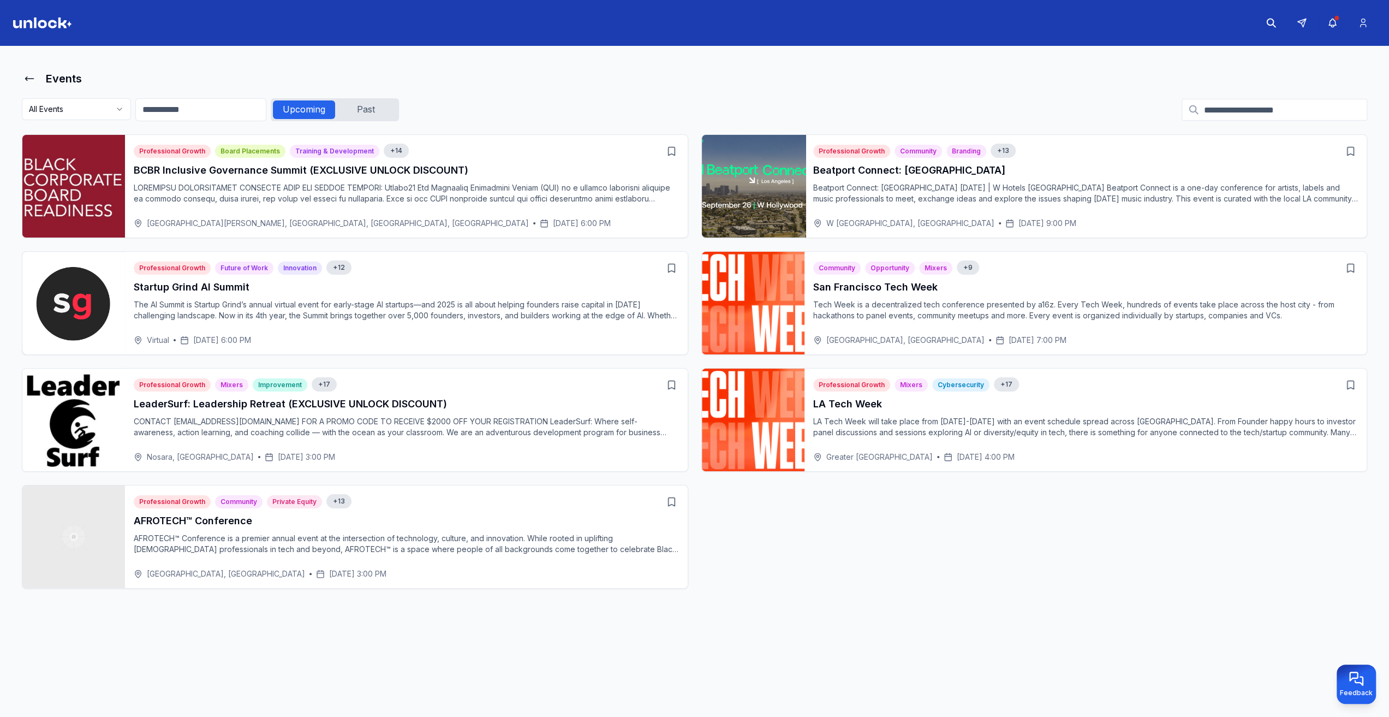
scroll to position [4, 0]
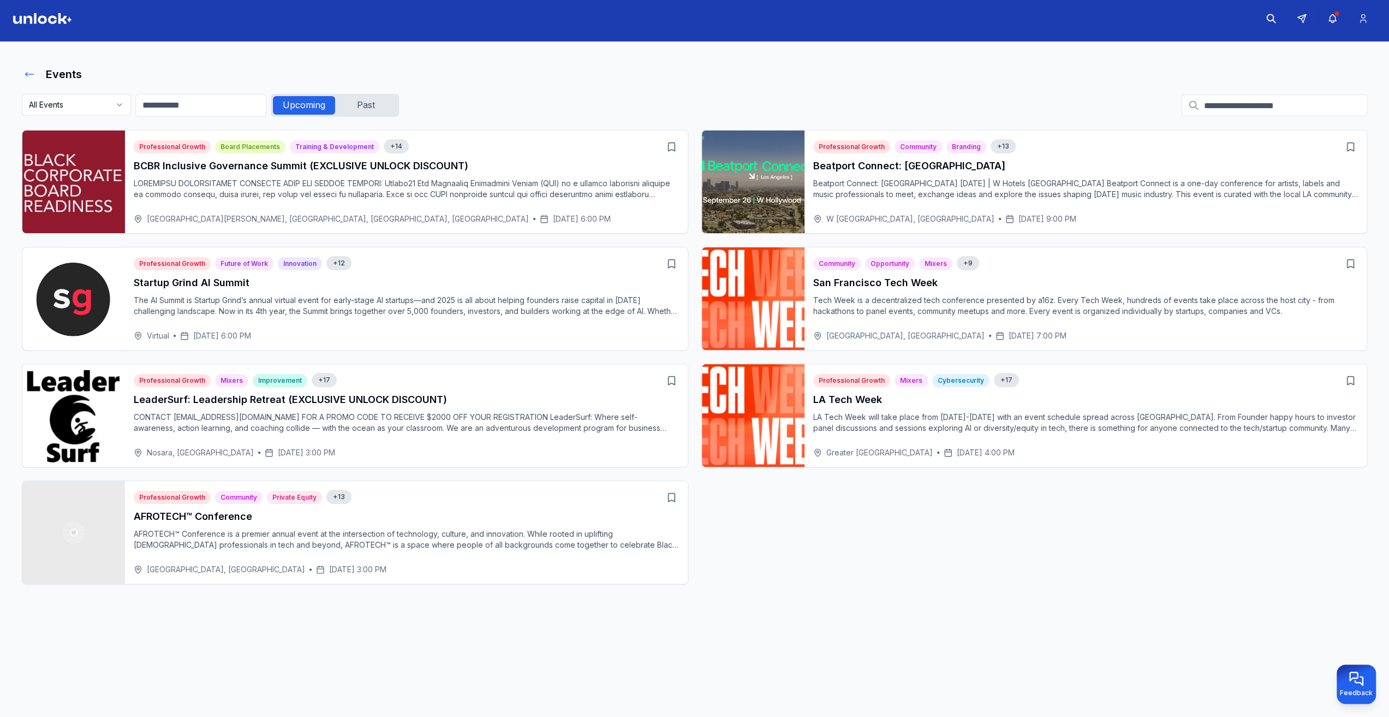
click at [27, 75] on icon at bounding box center [29, 74] width 11 height 11
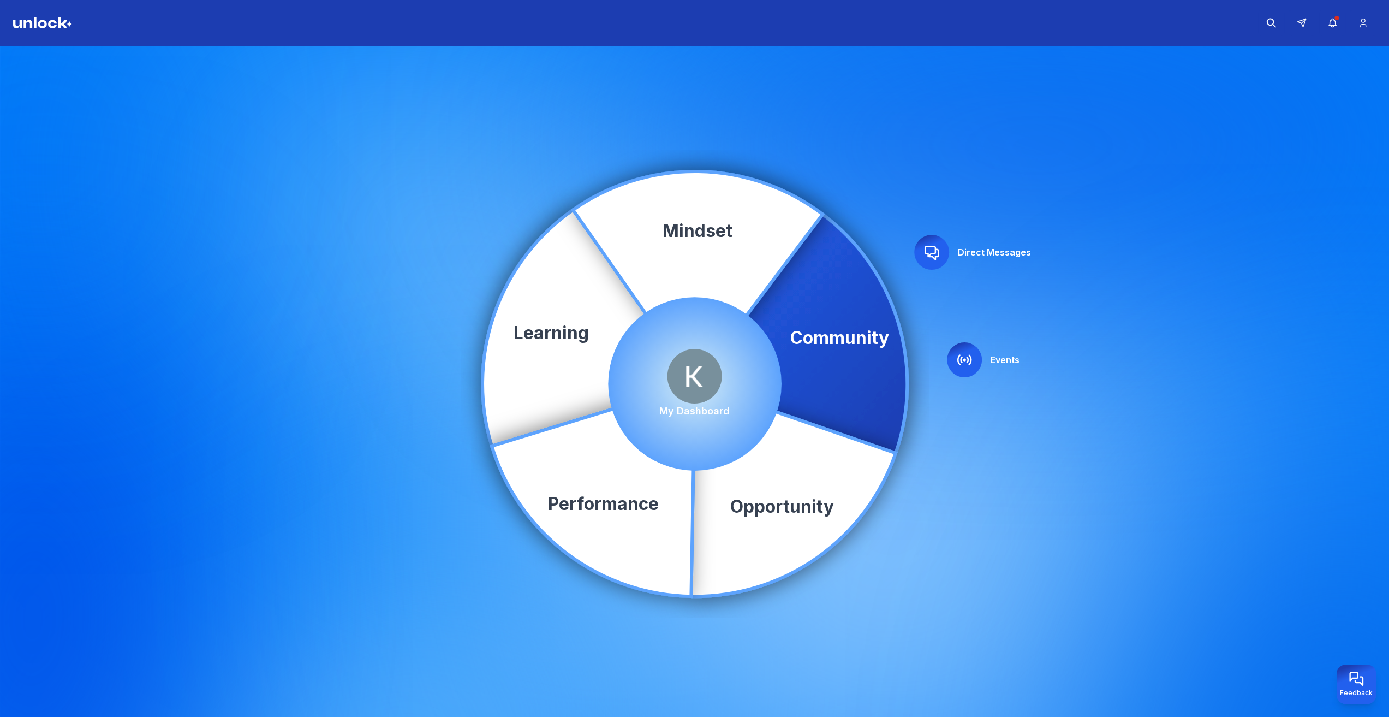
click at [934, 248] on icon at bounding box center [931, 251] width 17 height 17
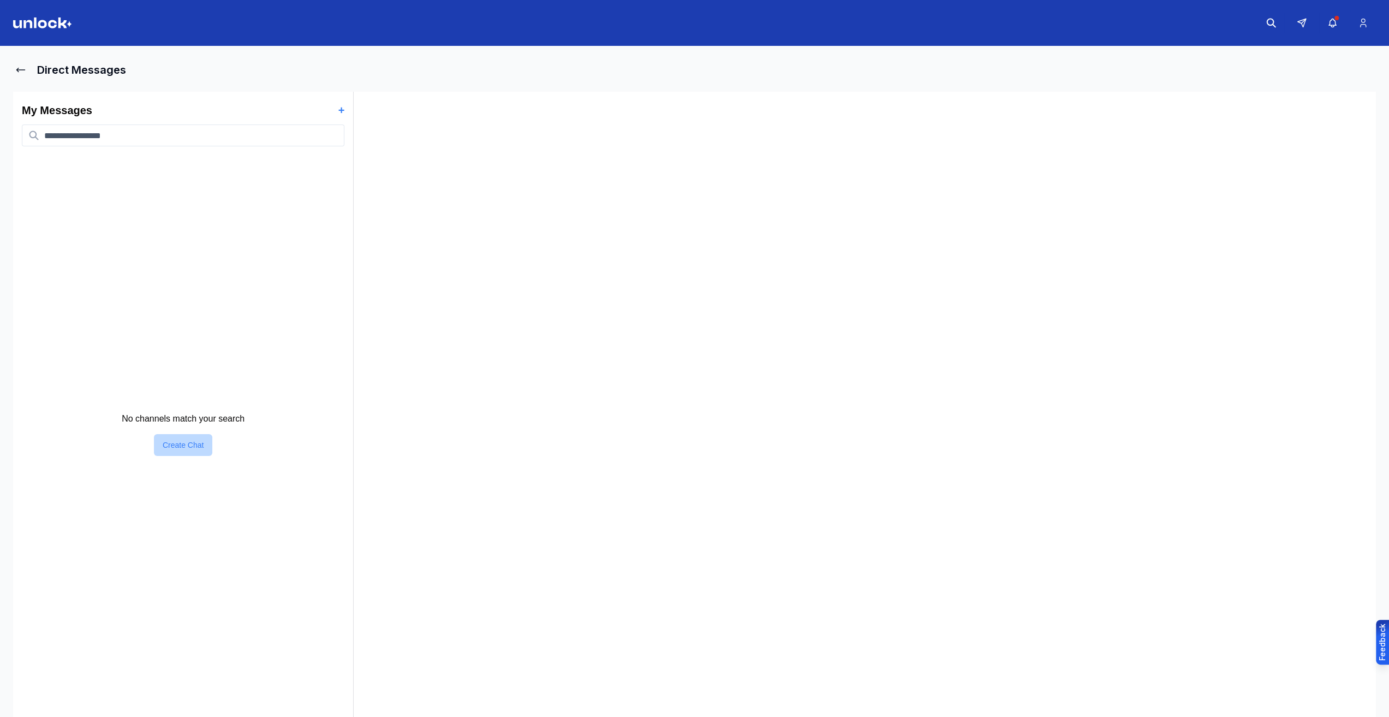
click at [177, 444] on button "Create Chat" at bounding box center [183, 445] width 58 height 22
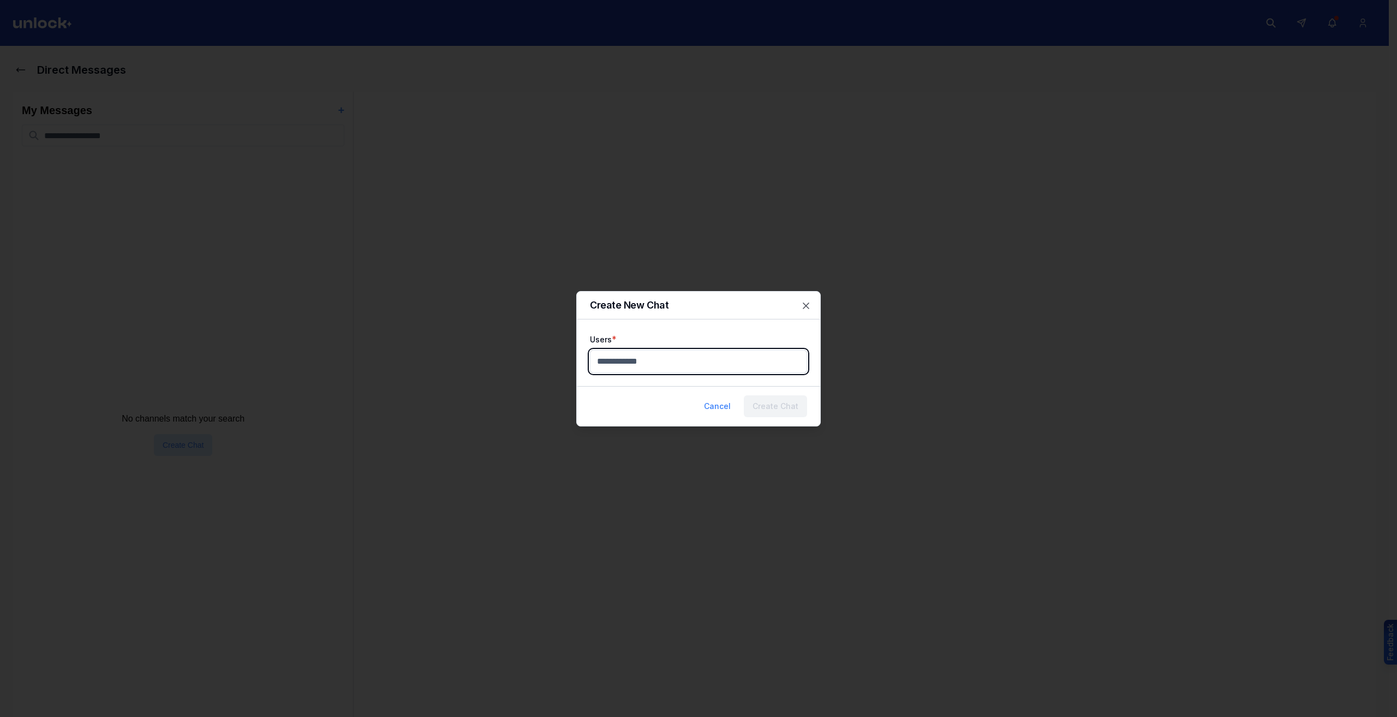
click at [655, 360] on body "Direct Messages My Messages + No channels match your search Create Chat Feedbac…" at bounding box center [694, 358] width 1389 height 717
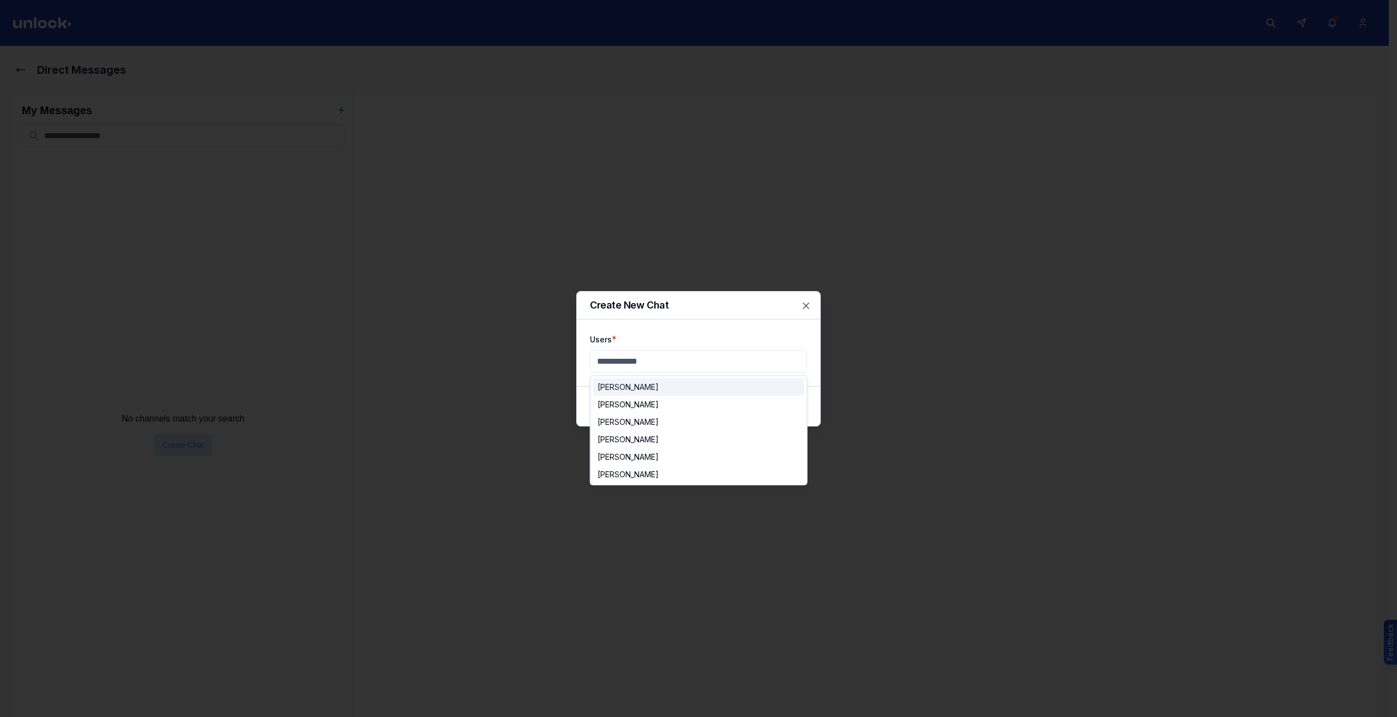
click at [808, 302] on div at bounding box center [698, 358] width 1397 height 717
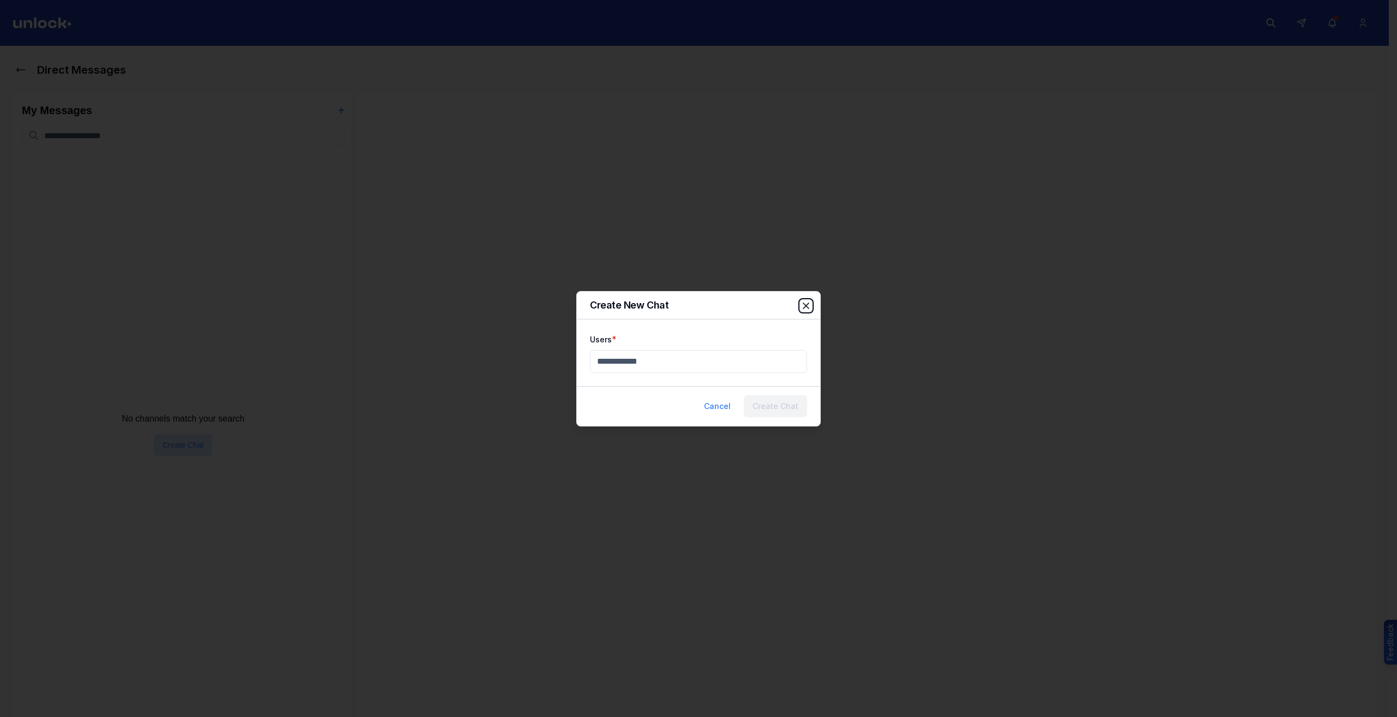
click at [805, 304] on icon "button" at bounding box center [806, 305] width 11 height 11
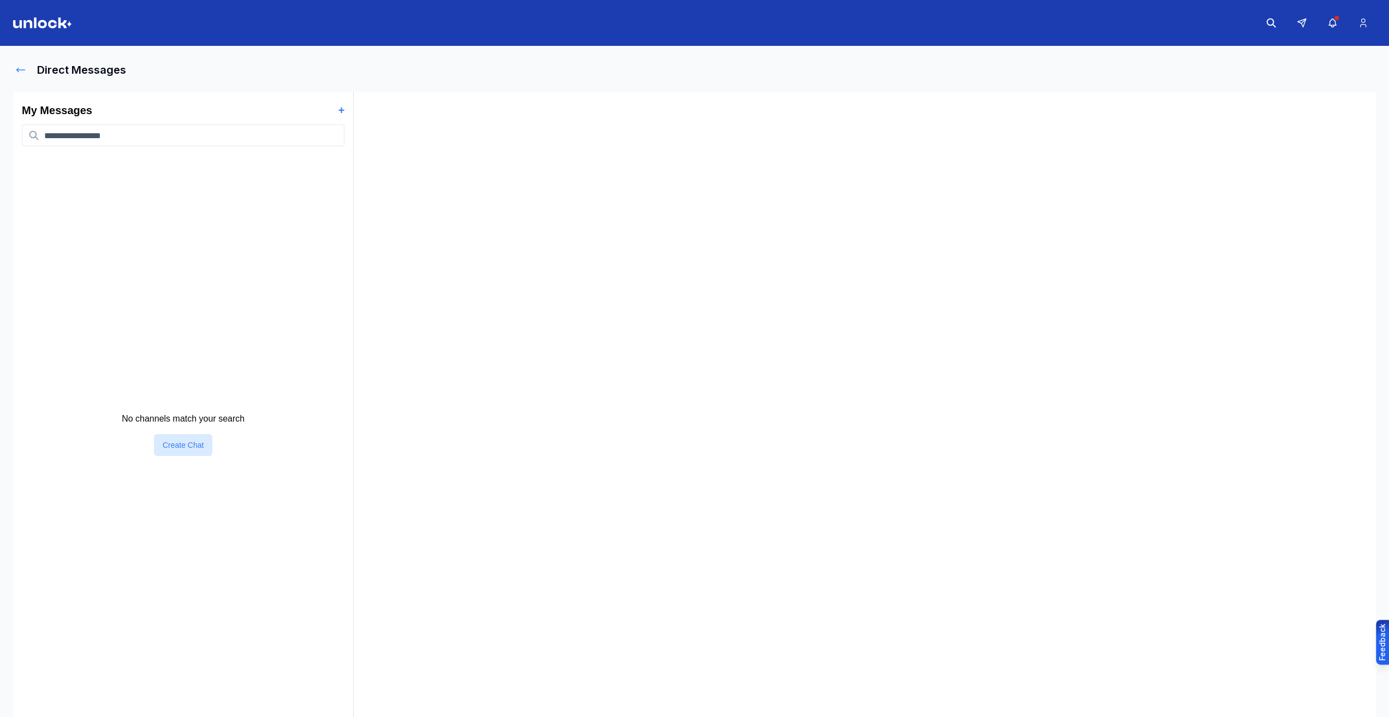
click at [21, 65] on icon at bounding box center [20, 69] width 11 height 11
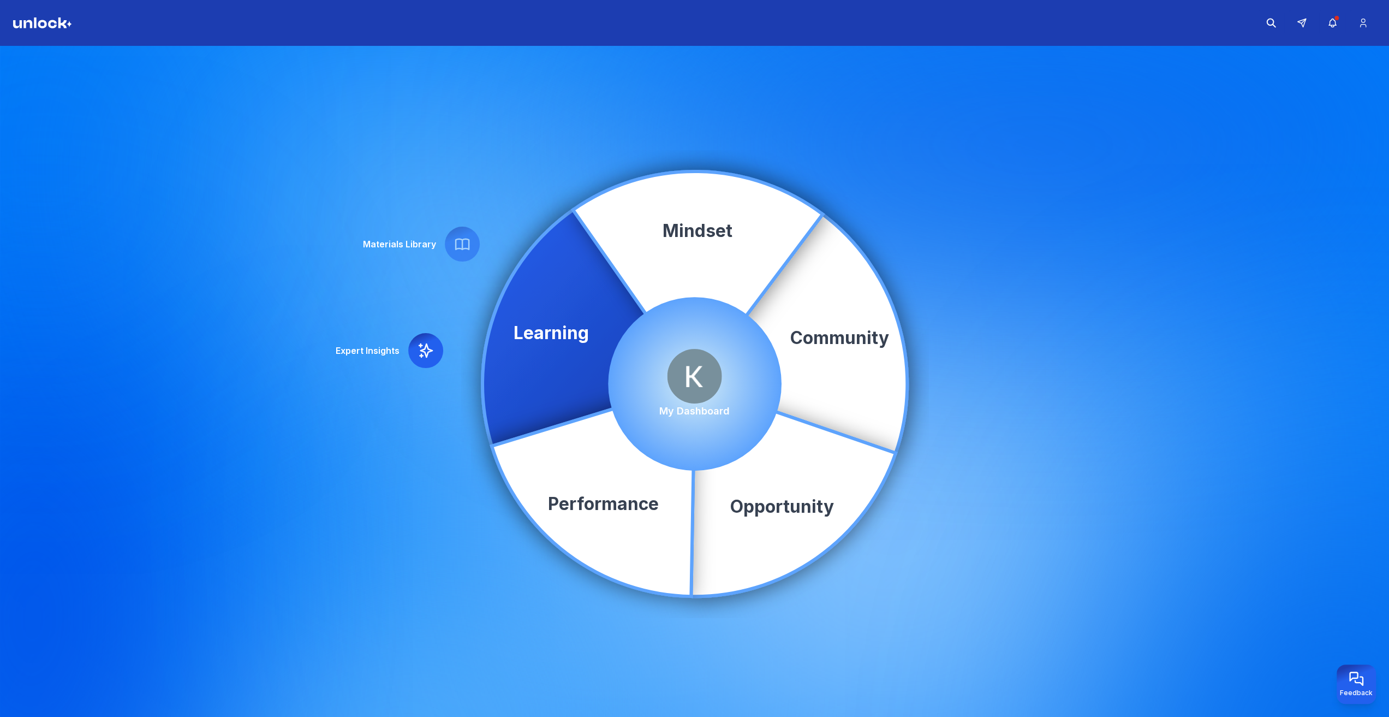
click at [432, 354] on icon at bounding box center [425, 350] width 17 height 17
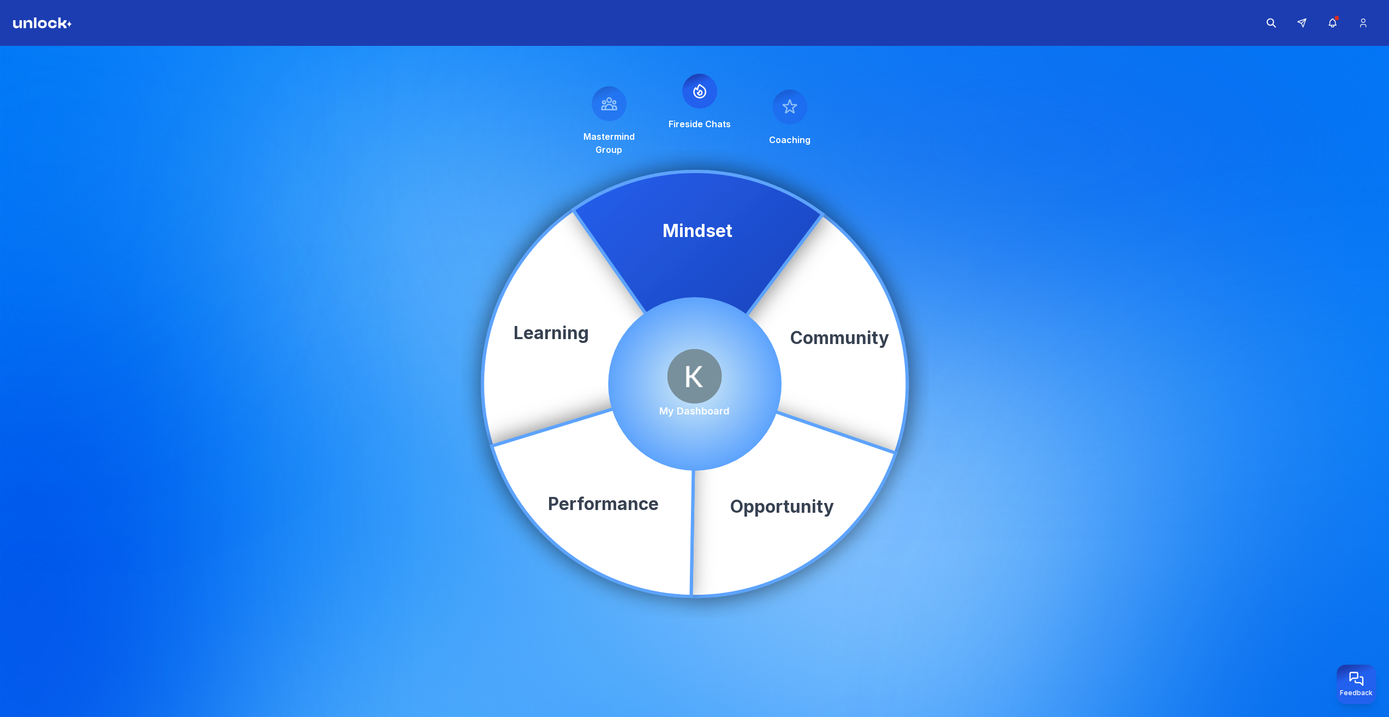
click at [695, 91] on icon at bounding box center [699, 90] width 17 height 17
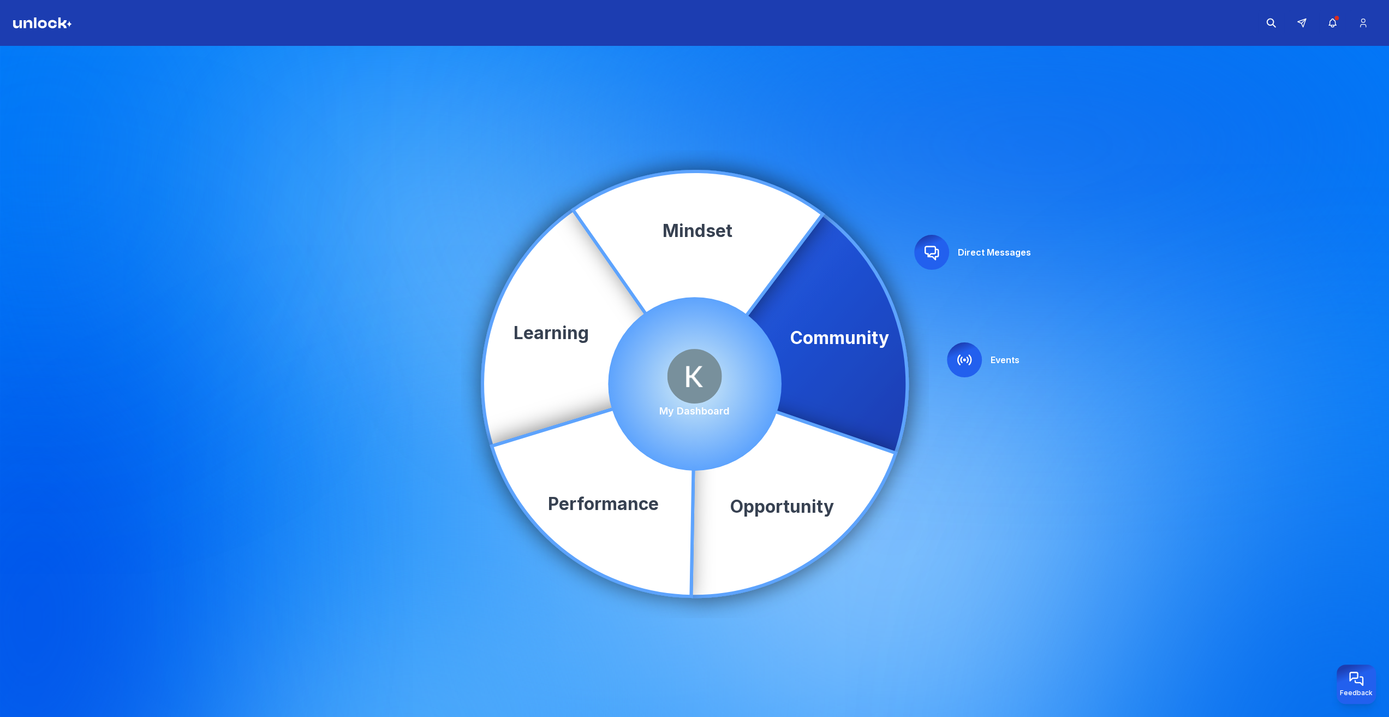
click at [706, 377] on img at bounding box center [694, 376] width 55 height 55
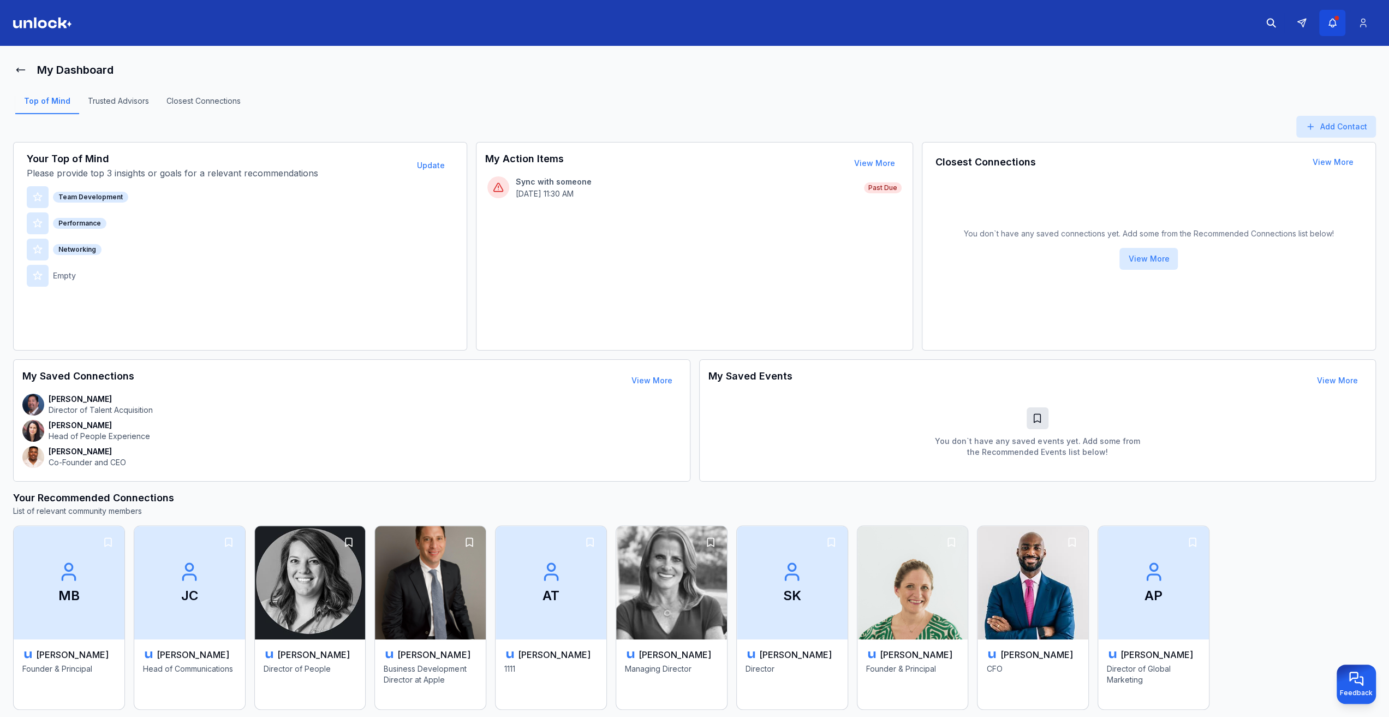
click at [1330, 20] on icon "button" at bounding box center [1331, 23] width 7 height 8
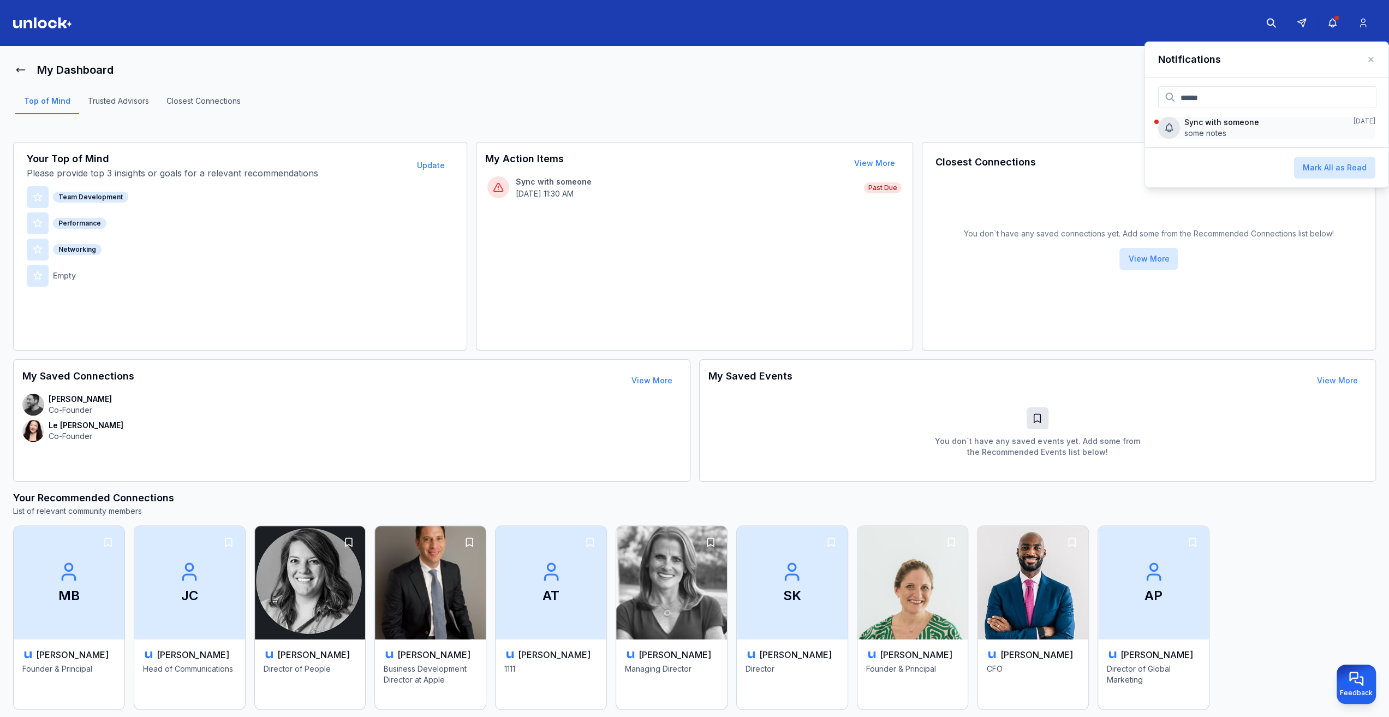
click at [1234, 132] on p "some notes" at bounding box center [1252, 133] width 137 height 11
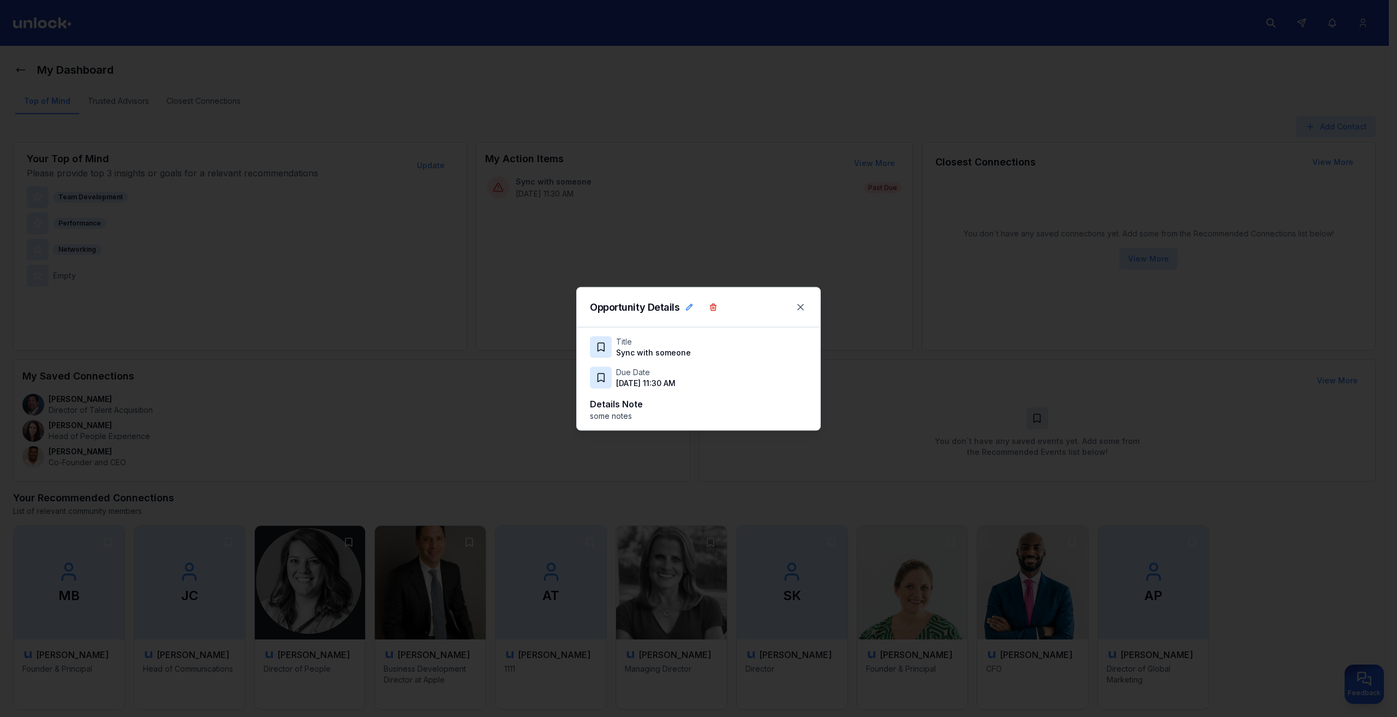
drag, startPoint x: 710, startPoint y: 383, endPoint x: 616, endPoint y: 374, distance: 94.8
click at [616, 374] on div "Due Date [DATE] 11:30 AM" at bounding box center [698, 377] width 217 height 22
click at [753, 368] on div "Due Date [DATE] 11:30 AM" at bounding box center [698, 377] width 217 height 22
click at [801, 307] on icon at bounding box center [800, 306] width 5 height 5
